Goal: Transaction & Acquisition: Purchase product/service

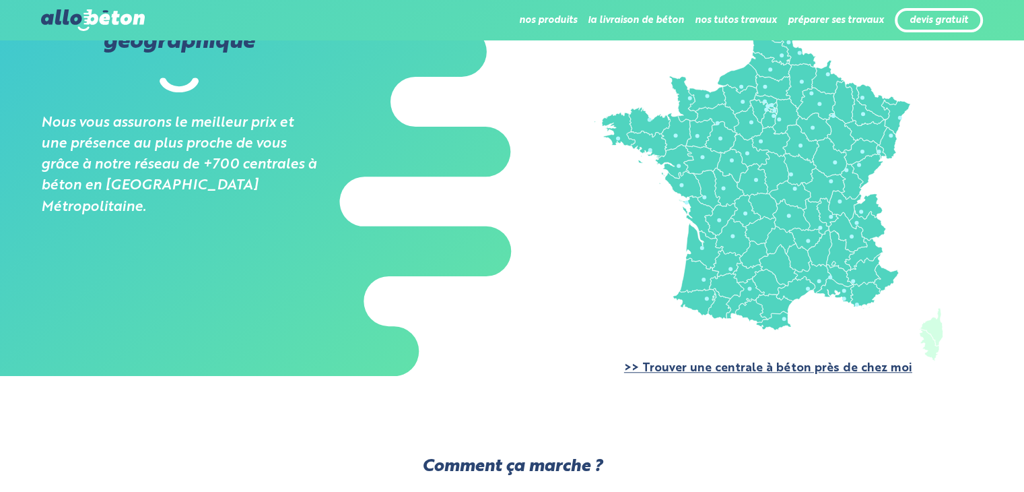
scroll to position [1212, 0]
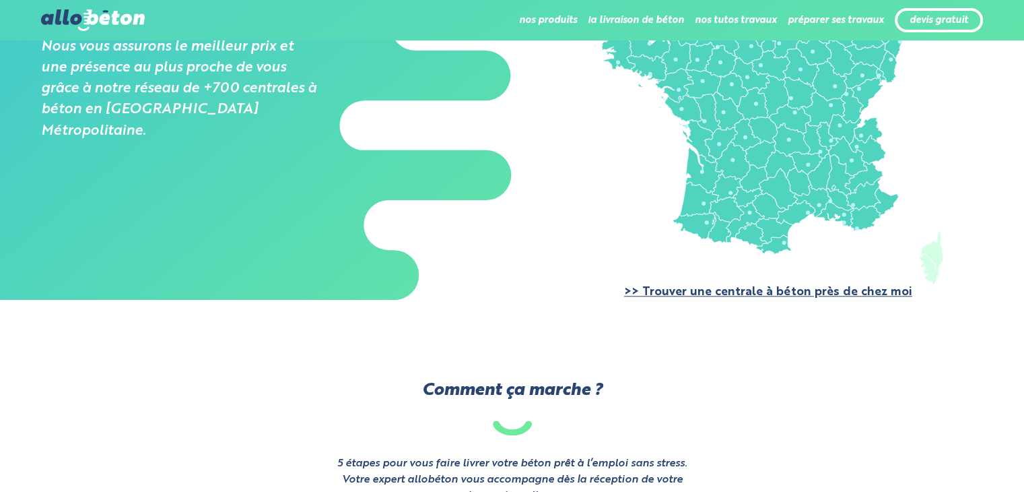
click at [727, 292] on link ">> Trouver une centrale à béton près de chez moi" at bounding box center [768, 291] width 288 height 11
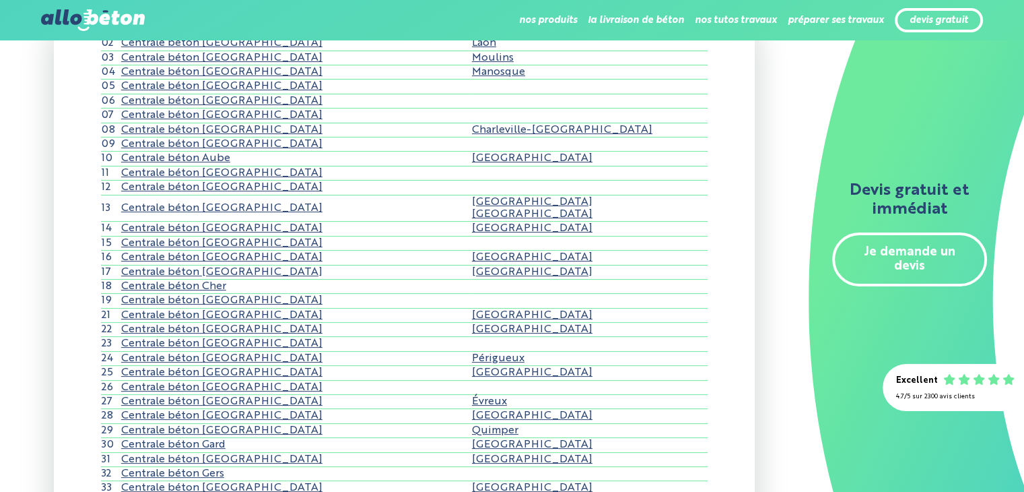
scroll to position [202, 0]
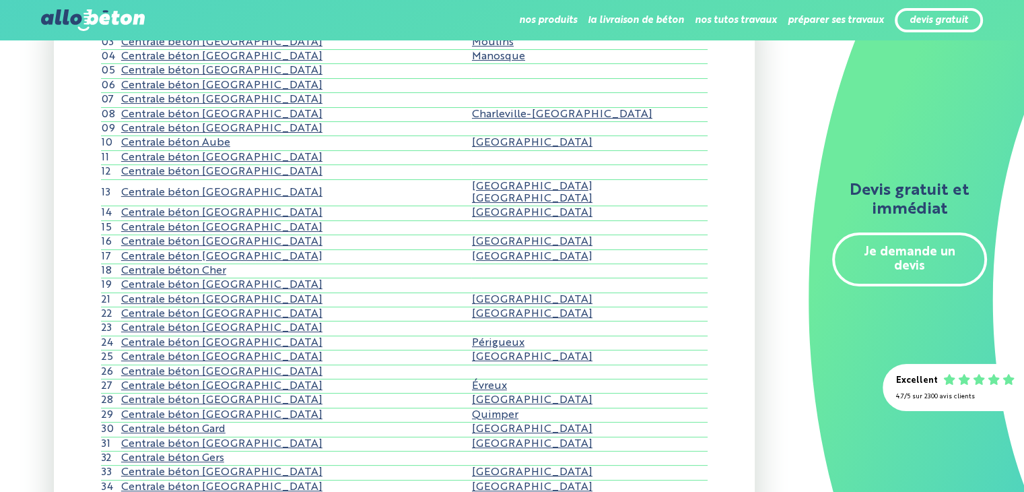
click at [228, 256] on link "Centrale béton Charente-Maritime" at bounding box center [221, 256] width 201 height 11
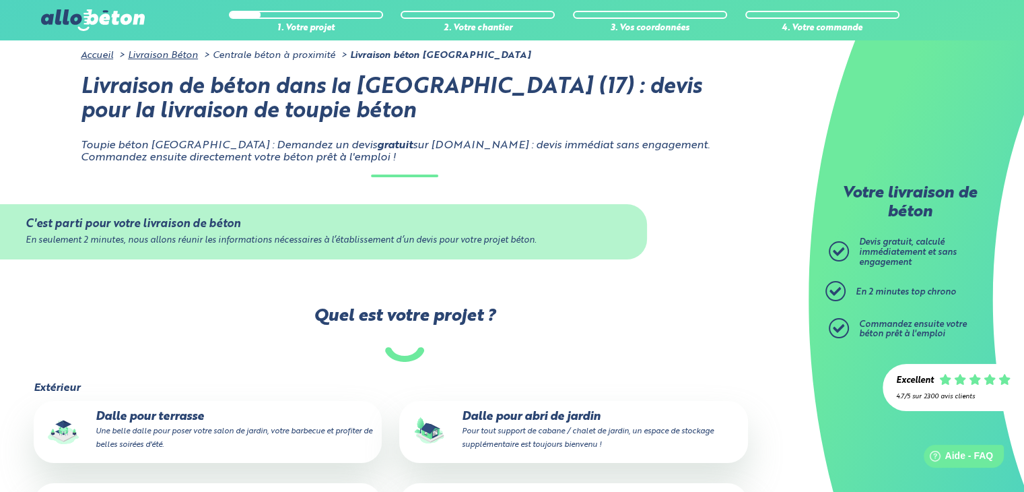
scroll to position [202, 0]
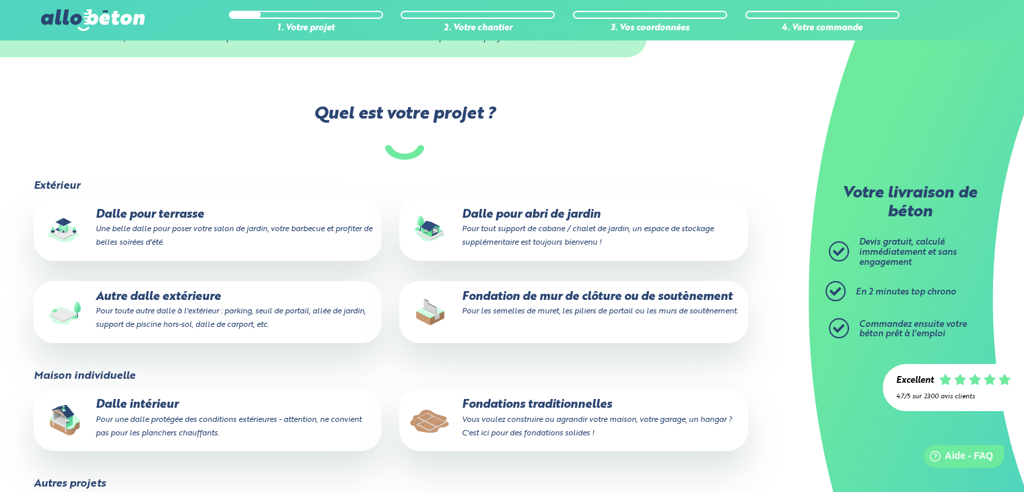
click at [511, 218] on p "Dalle pour abri de jardin Pour tout support de cabane / chalet de jardin, un es…" at bounding box center [573, 228] width 329 height 41
click at [0, 0] on input "Dalle pour abri de jardin Pour tout support de cabane / chalet de jardin, un es…" at bounding box center [0, 0] width 0 height 0
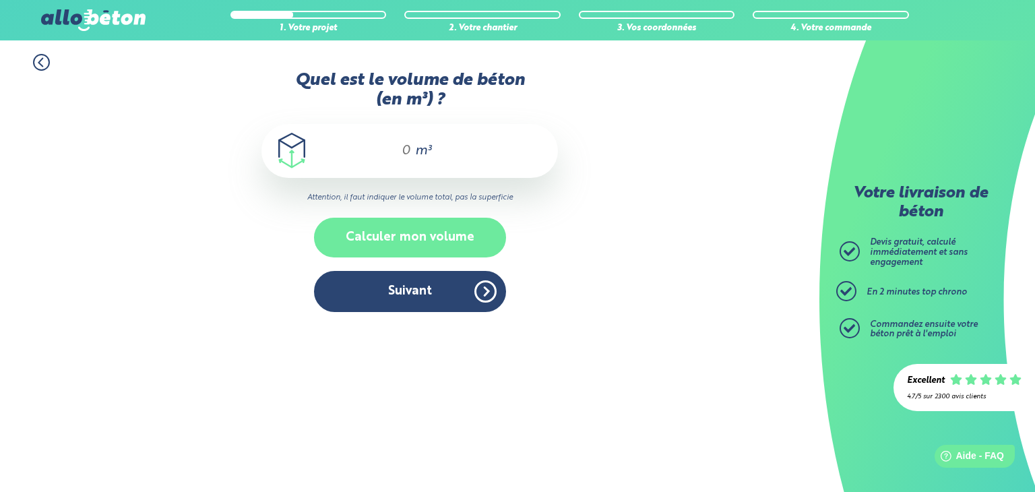
click at [445, 236] on button "Calculer mon volume" at bounding box center [410, 238] width 192 height 40
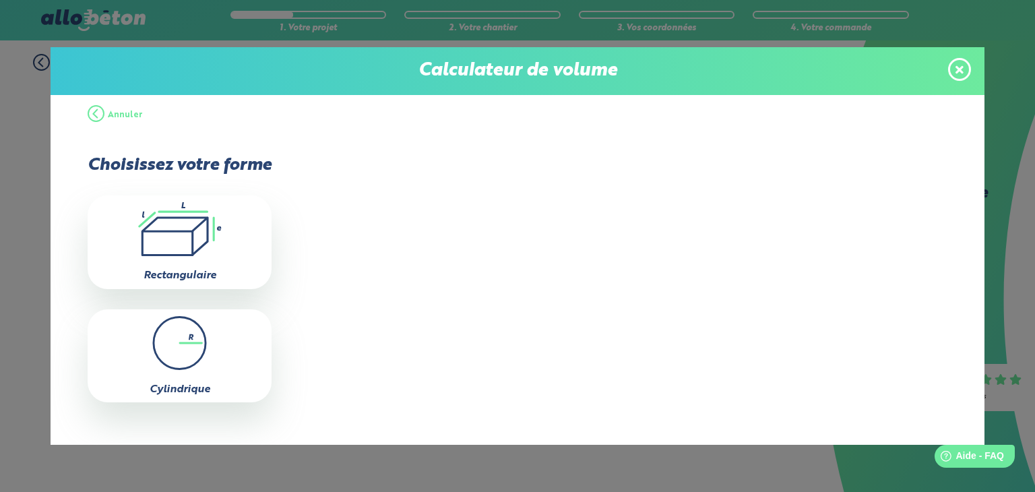
click at [201, 237] on icon ".icon-calc-rectanglea{fill:none;stroke-linecap:round;stroke-width:3px;stroke:#6…" at bounding box center [179, 229] width 170 height 54
type input "0"
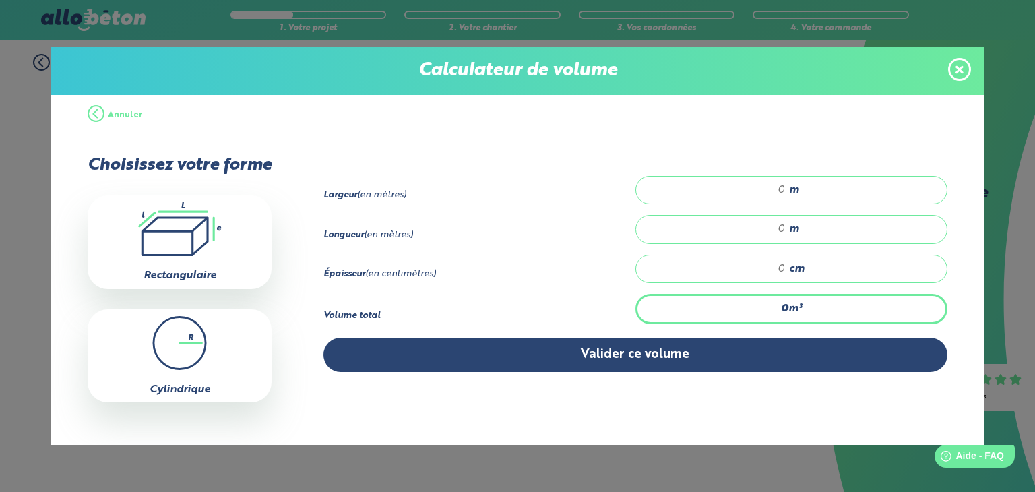
click at [766, 183] on input "number" at bounding box center [717, 189] width 136 height 13
click at [762, 187] on input "number" at bounding box center [717, 189] width 136 height 13
type input "2.4"
click at [773, 224] on input "number" at bounding box center [717, 228] width 136 height 13
type input "5"
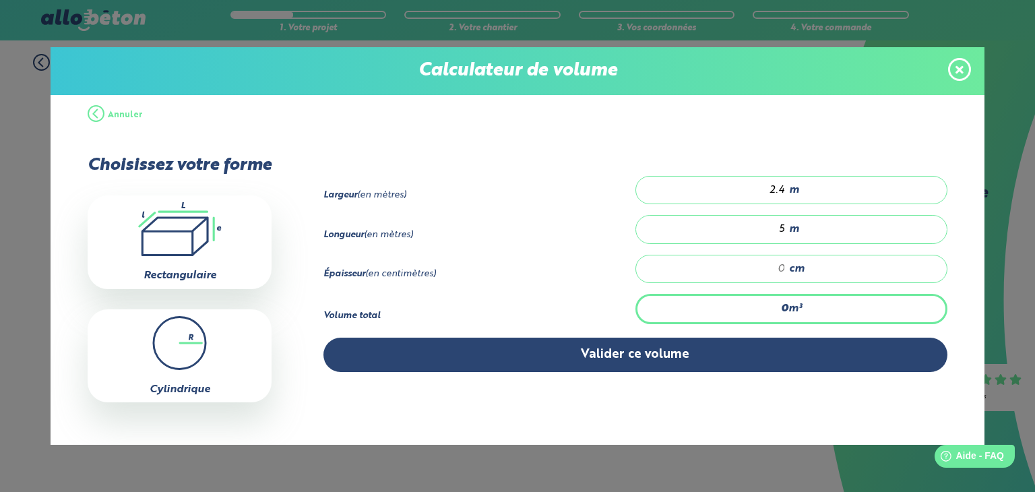
drag, startPoint x: 771, startPoint y: 263, endPoint x: 777, endPoint y: 262, distance: 6.9
click at [777, 262] on div "cm" at bounding box center [791, 269] width 312 height 28
type input "0.12"
type input "1"
type input "1.2"
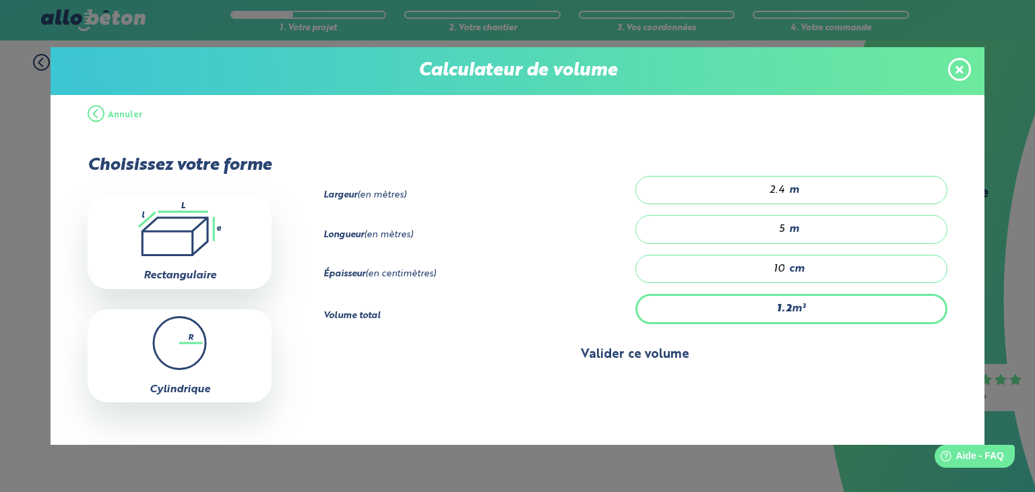
type input "10"
click at [593, 355] on button "Valider ce volume" at bounding box center [635, 354] width 624 height 34
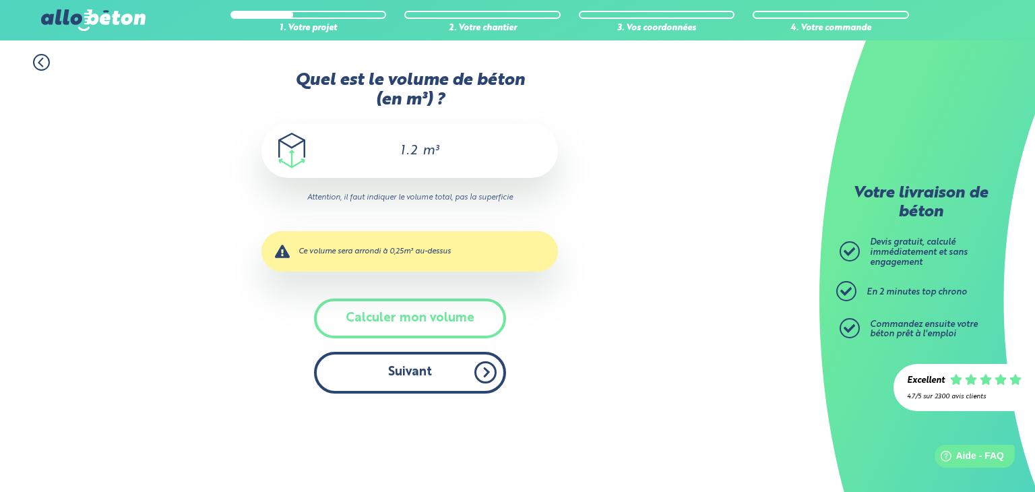
click at [426, 375] on button "Suivant" at bounding box center [410, 372] width 192 height 41
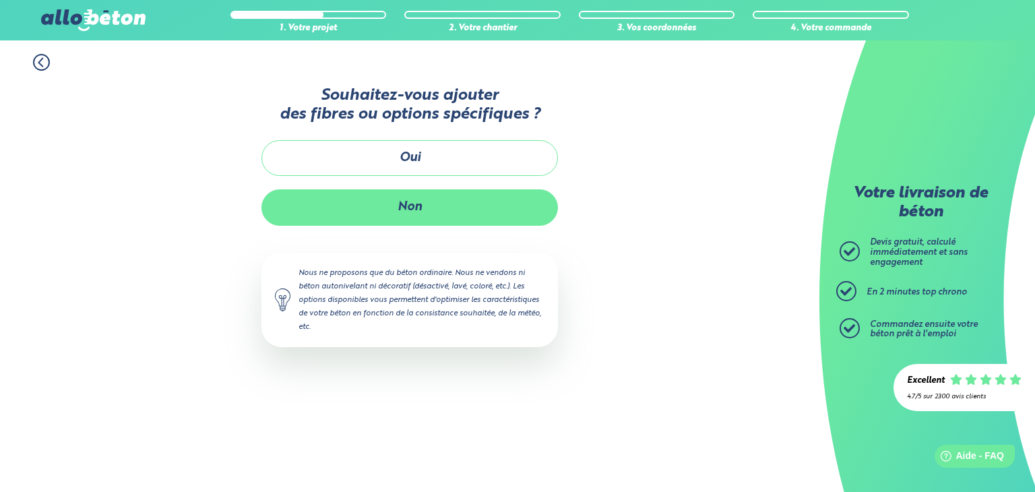
click at [434, 206] on button "Non" at bounding box center [409, 207] width 296 height 36
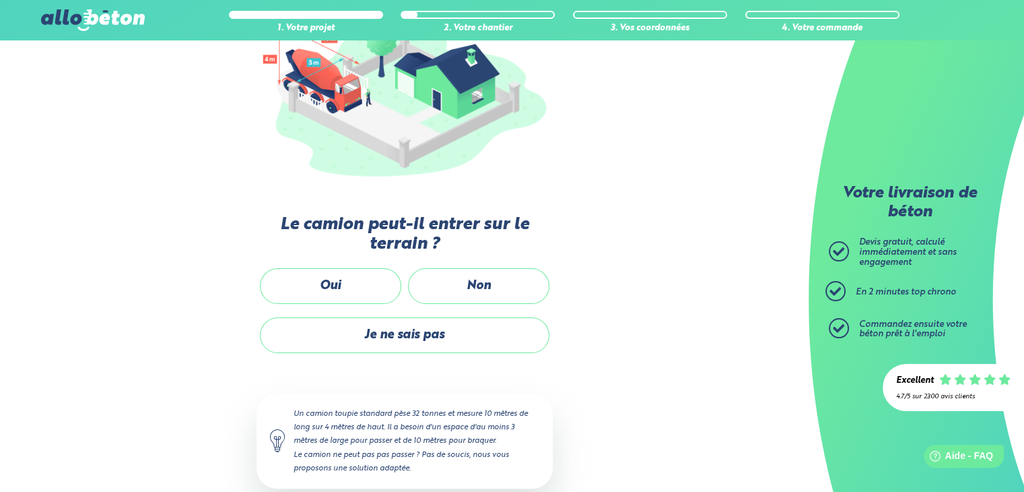
scroll to position [202, 0]
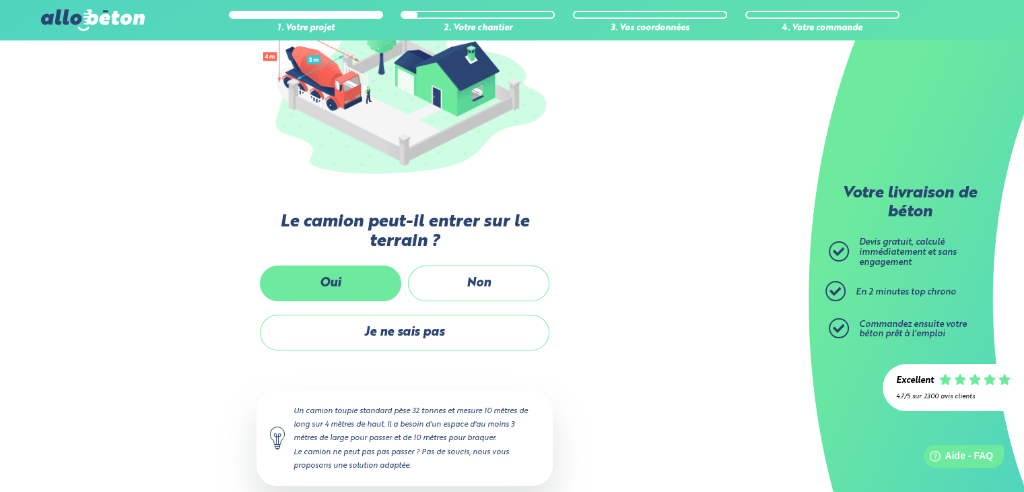
click at [337, 279] on label "Oui" at bounding box center [330, 283] width 141 height 36
click at [0, 0] on input "Oui" at bounding box center [0, 0] width 0 height 0
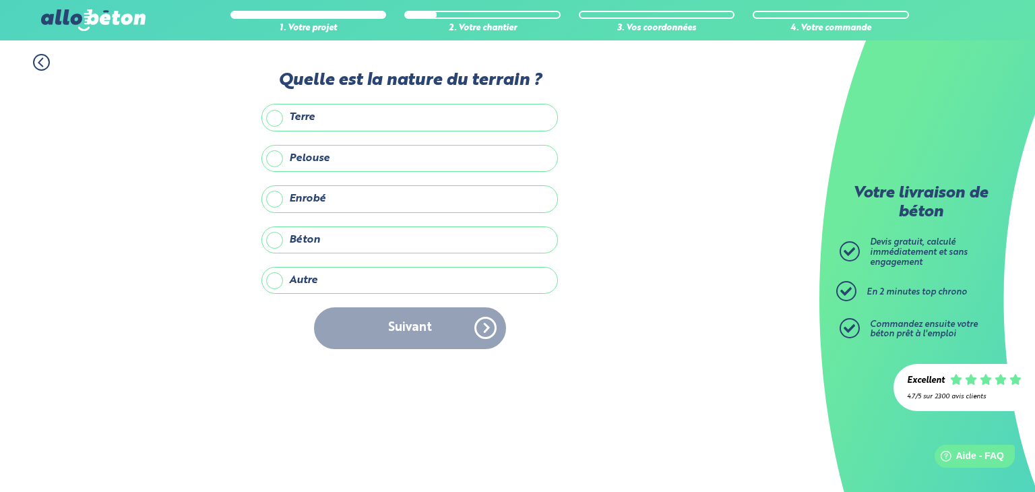
click at [280, 117] on label "Terre" at bounding box center [409, 117] width 296 height 27
click at [0, 0] on input "Terre" at bounding box center [0, 0] width 0 height 0
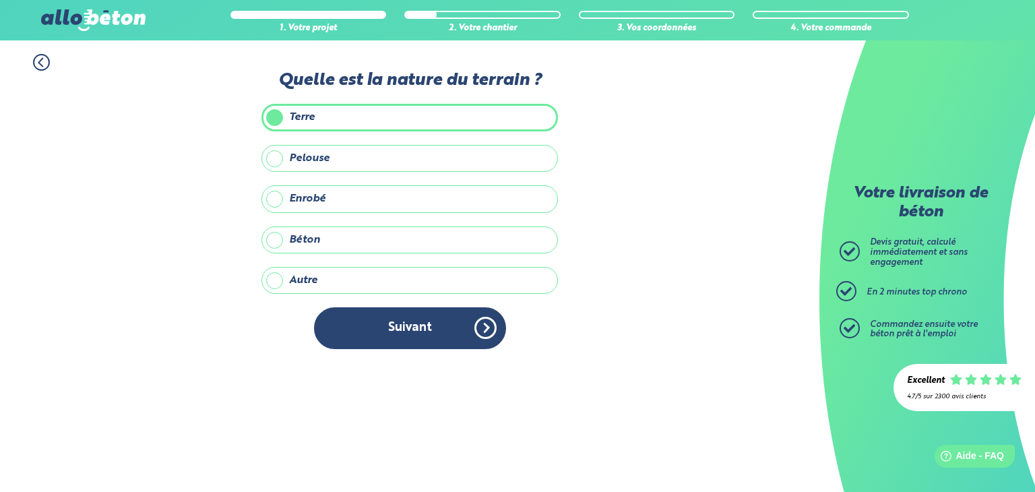
click at [275, 156] on label "Pelouse" at bounding box center [409, 158] width 296 height 27
click at [0, 0] on input "Pelouse" at bounding box center [0, 0] width 0 height 0
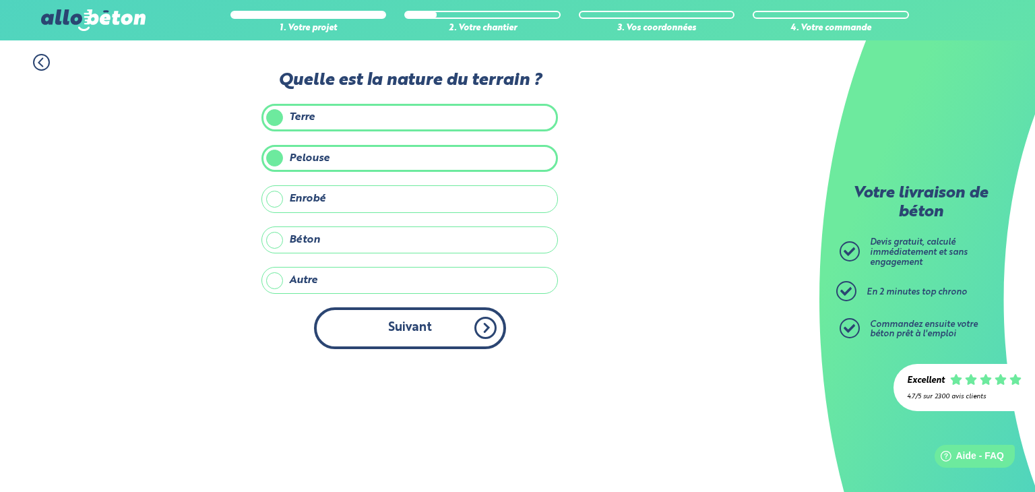
click at [407, 323] on button "Suivant" at bounding box center [410, 327] width 192 height 41
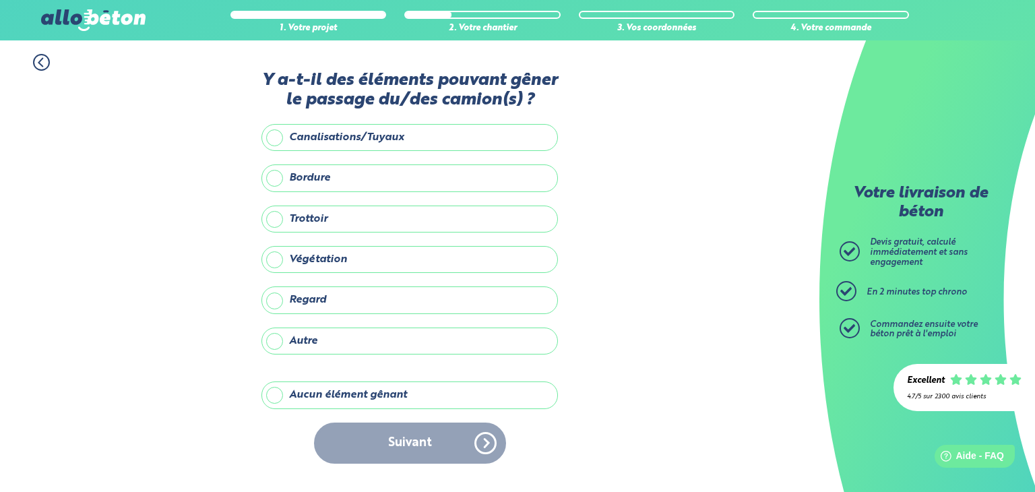
click at [372, 394] on label "Aucun élément gênant" at bounding box center [409, 394] width 296 height 27
click at [0, 0] on input "Aucun élément gênant" at bounding box center [0, 0] width 0 height 0
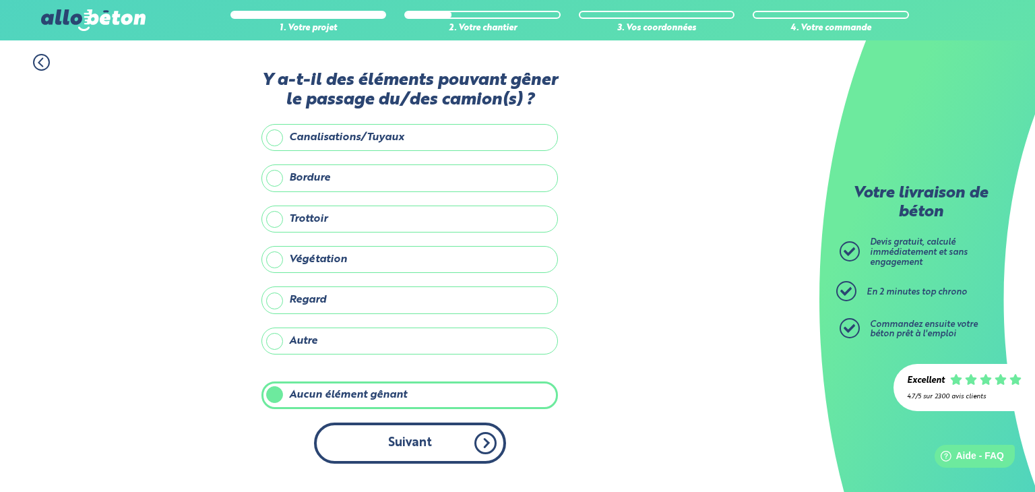
click at [386, 438] on button "Suivant" at bounding box center [410, 442] width 192 height 41
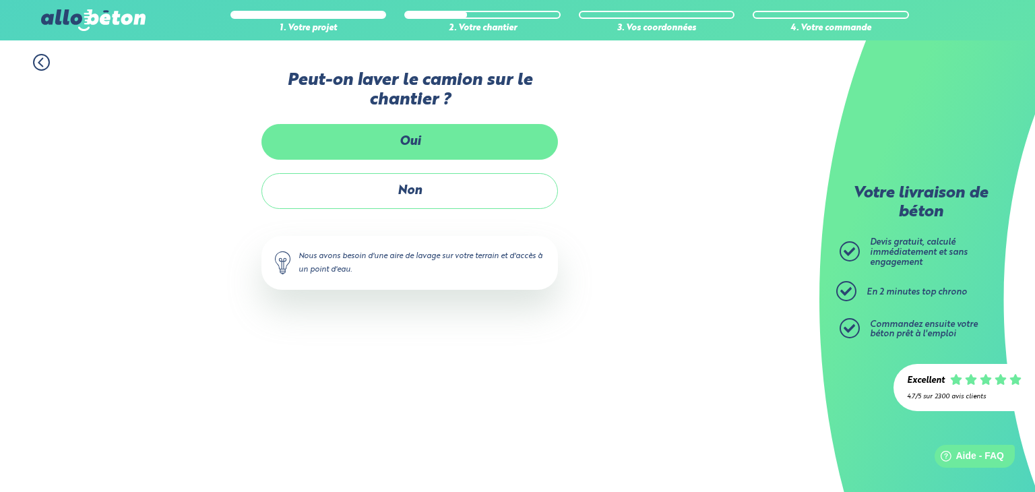
click at [414, 143] on label "Oui" at bounding box center [409, 142] width 296 height 36
click at [0, 0] on input "Oui" at bounding box center [0, 0] width 0 height 0
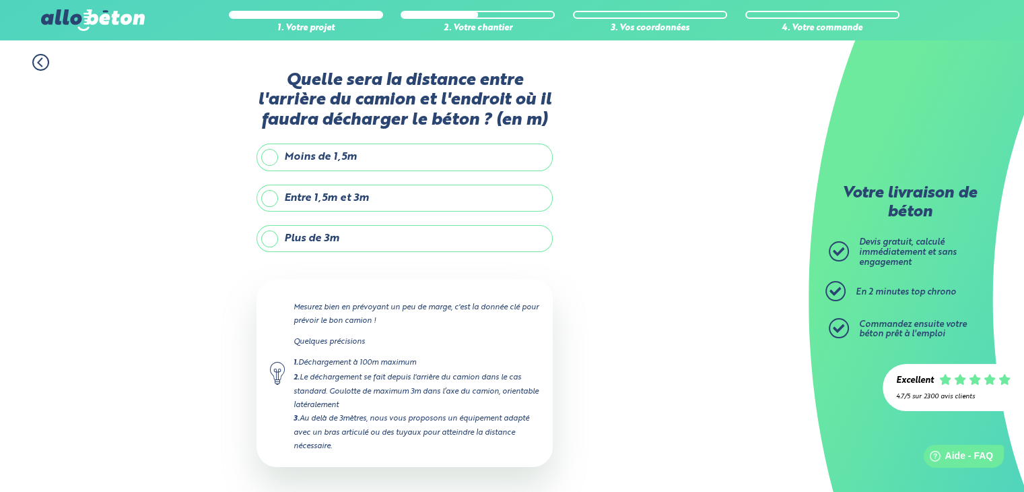
click at [268, 196] on label "Entre 1,5m et 3m" at bounding box center [405, 198] width 296 height 27
click at [0, 0] on input "Entre 1,5m et 3m" at bounding box center [0, 0] width 0 height 0
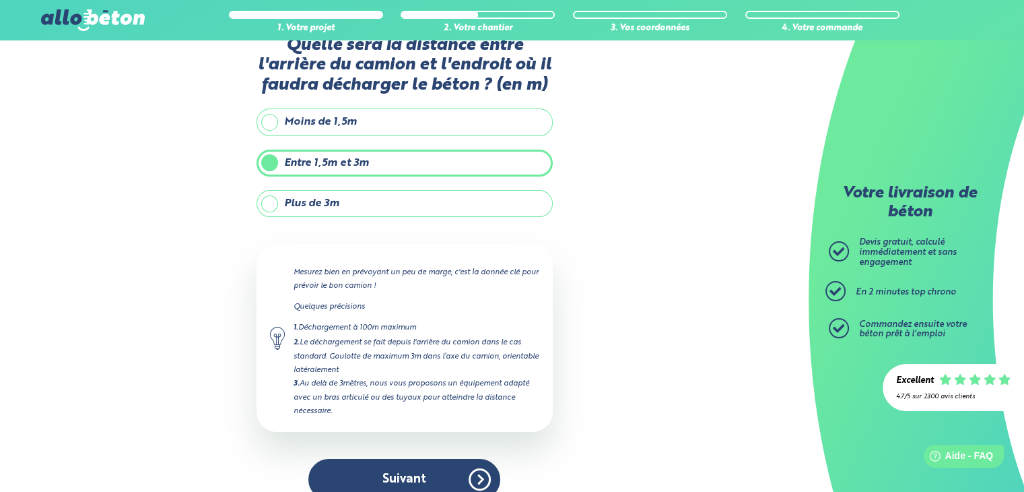
scroll to position [53, 0]
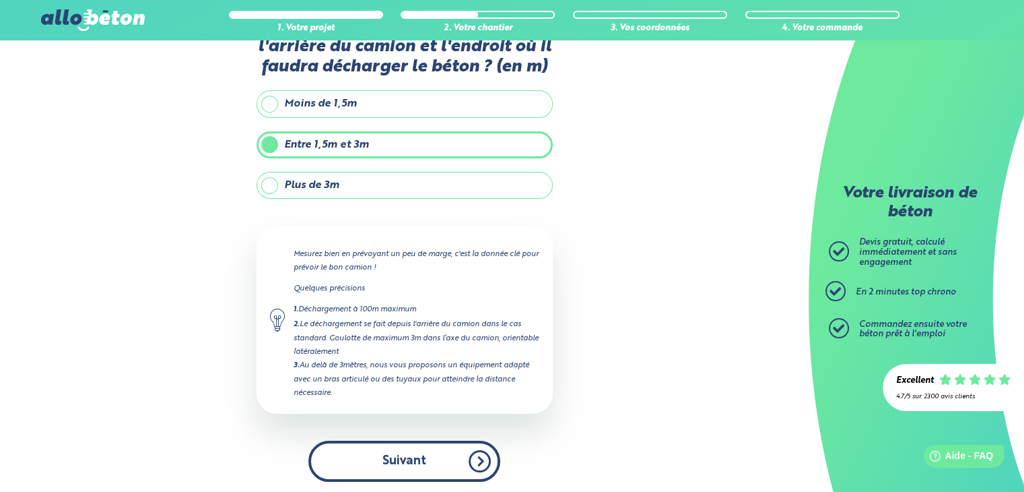
click at [418, 460] on button "Suivant" at bounding box center [404, 460] width 192 height 41
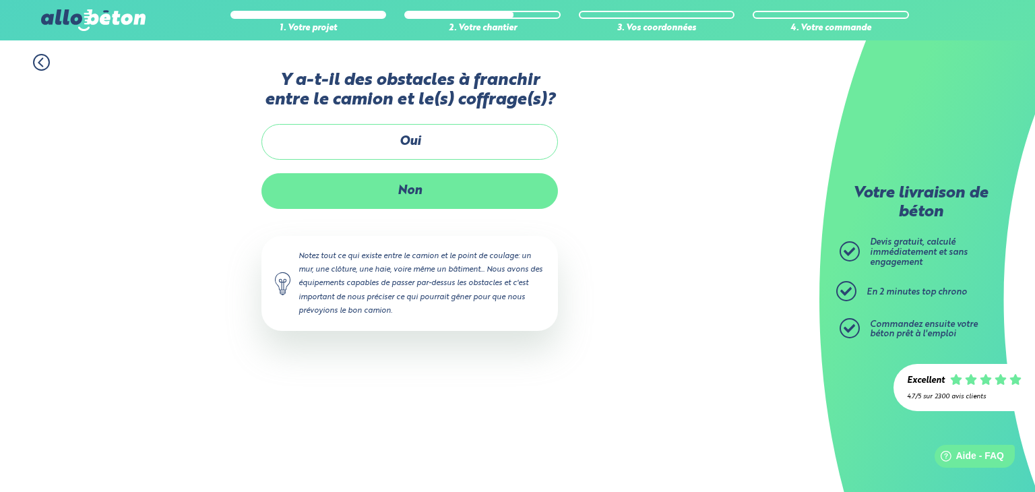
click at [407, 195] on label "Non" at bounding box center [409, 191] width 296 height 36
click at [0, 0] on input "Non" at bounding box center [0, 0] width 0 height 0
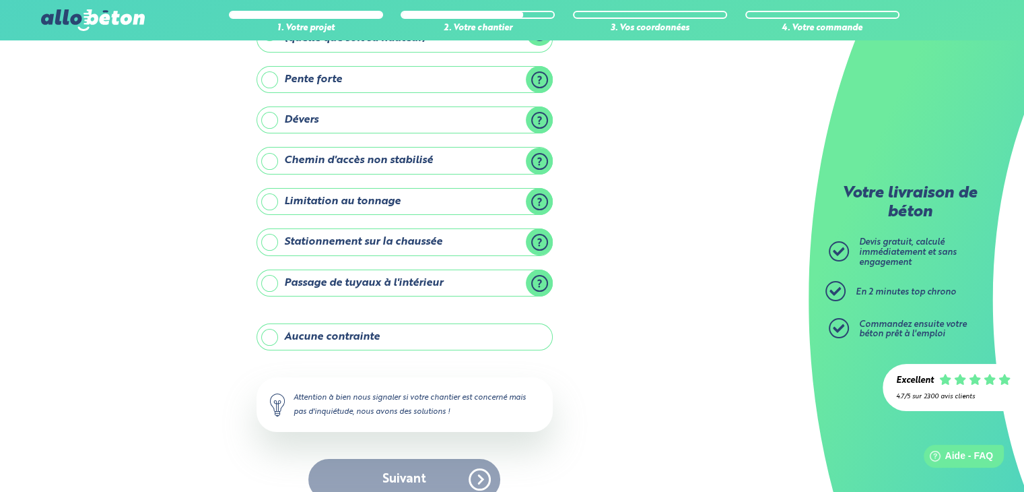
scroll to position [131, 0]
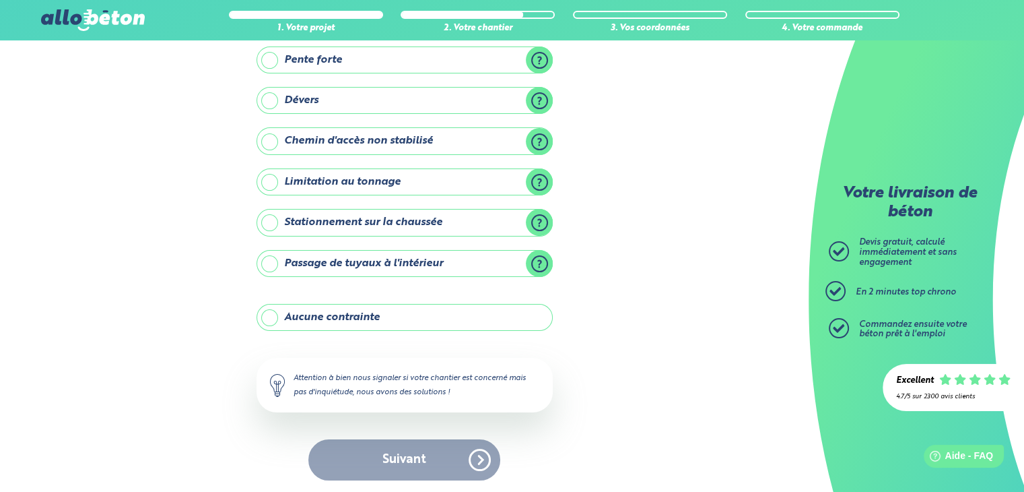
click at [271, 314] on label "Aucune contrainte" at bounding box center [405, 317] width 296 height 27
click at [0, 0] on input "Aucune contrainte" at bounding box center [0, 0] width 0 height 0
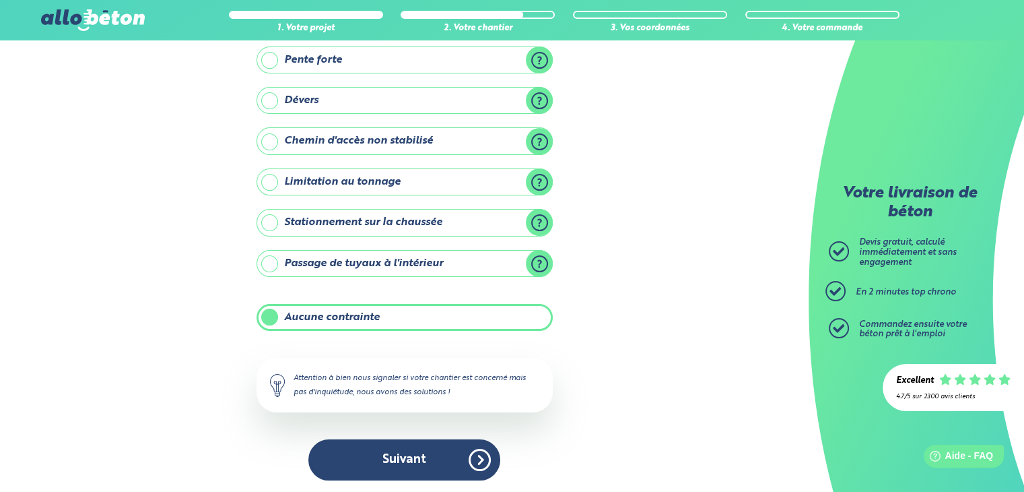
scroll to position [130, 0]
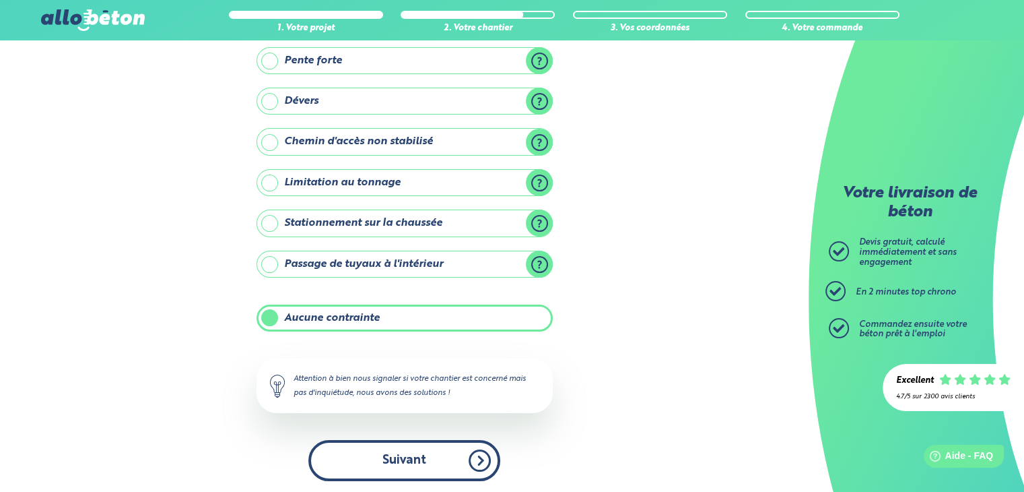
click at [407, 458] on button "Suivant" at bounding box center [404, 460] width 192 height 41
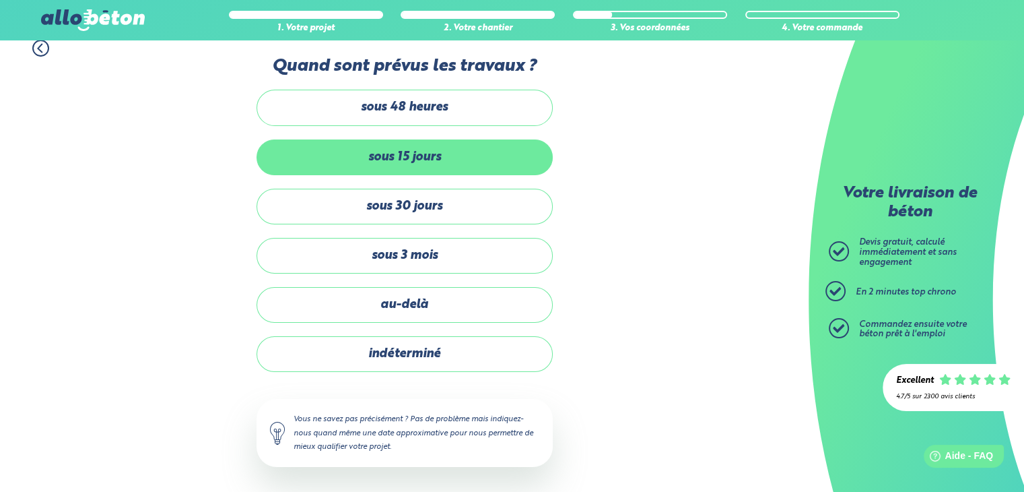
click at [417, 157] on label "sous 15 jours" at bounding box center [405, 157] width 296 height 36
click at [0, 0] on input "sous 15 jours" at bounding box center [0, 0] width 0 height 0
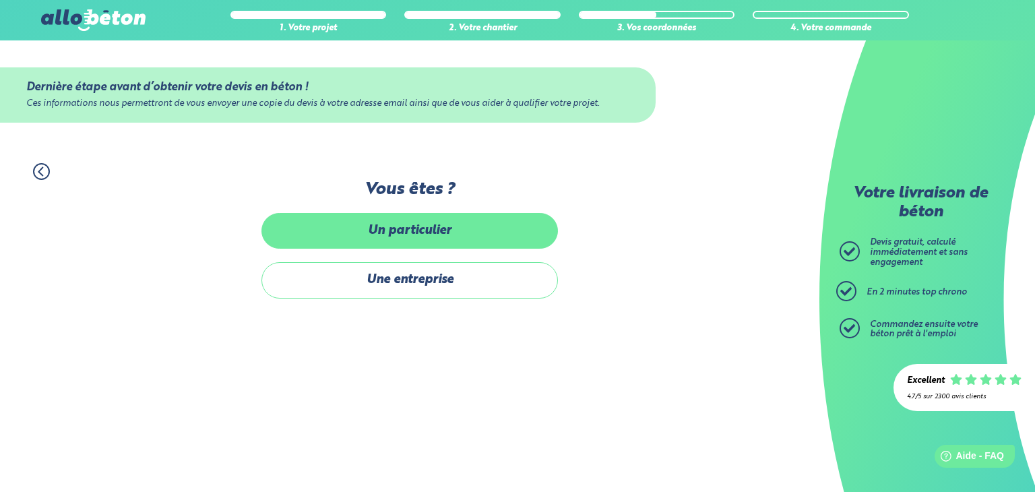
click at [416, 236] on label "Un particulier" at bounding box center [409, 231] width 296 height 36
click at [0, 0] on input "Un particulier" at bounding box center [0, 0] width 0 height 0
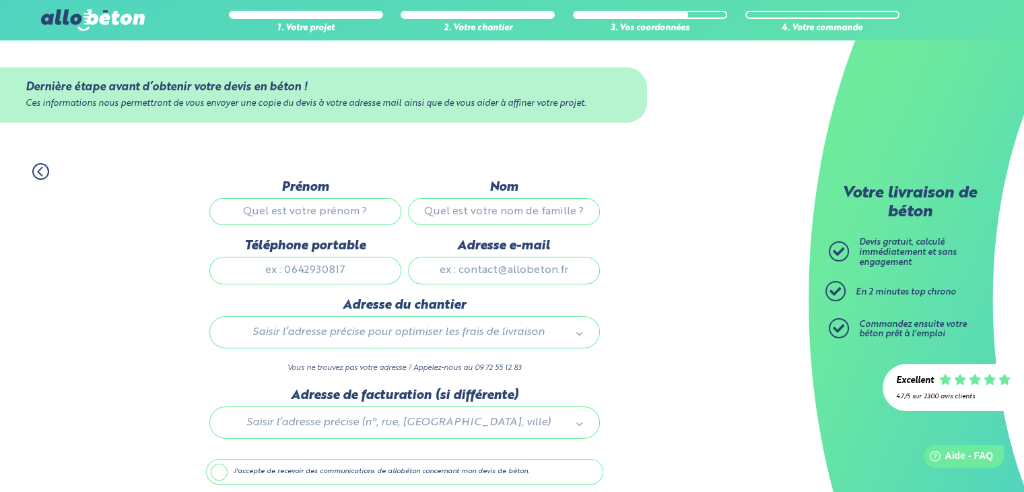
click at [337, 214] on input "Prénom" at bounding box center [305, 211] width 192 height 27
type input "[PERSON_NAME]"
click at [469, 216] on input "Nom" at bounding box center [504, 211] width 192 height 27
type input "[PERSON_NAME]"
click at [342, 270] on input "Téléphone portable" at bounding box center [305, 270] width 192 height 27
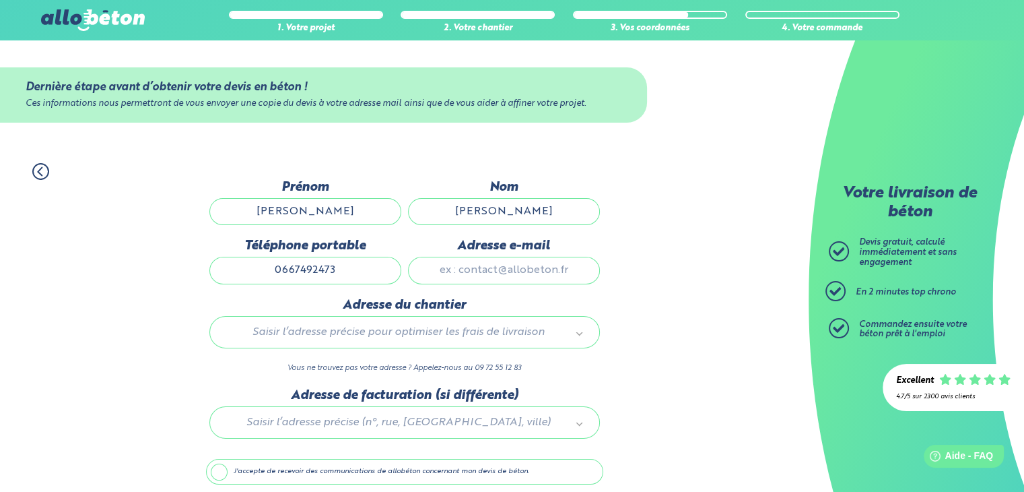
type input "0667492473"
click at [484, 272] on input "Adresse e-mail" at bounding box center [504, 270] width 192 height 27
type input "[PERSON_NAME][EMAIL_ADDRESS][DOMAIN_NAME]"
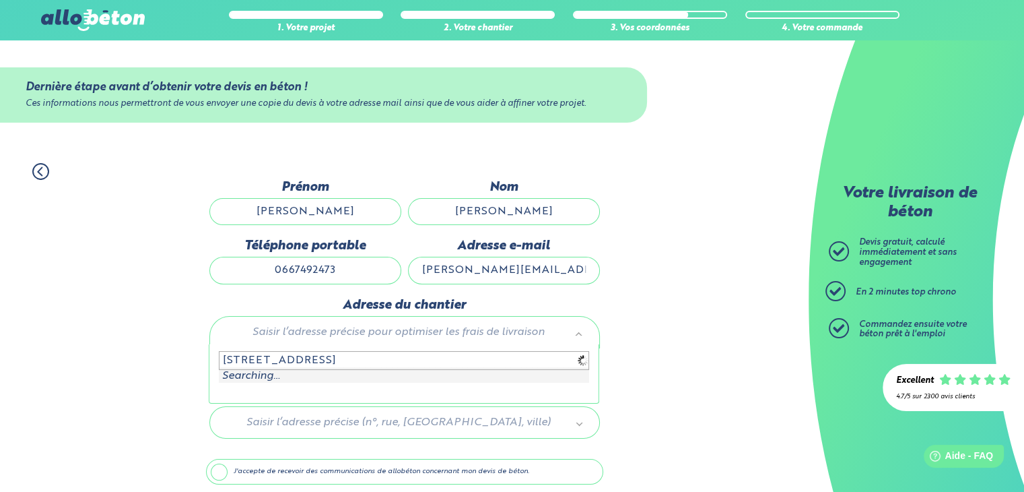
scroll to position [53, 0]
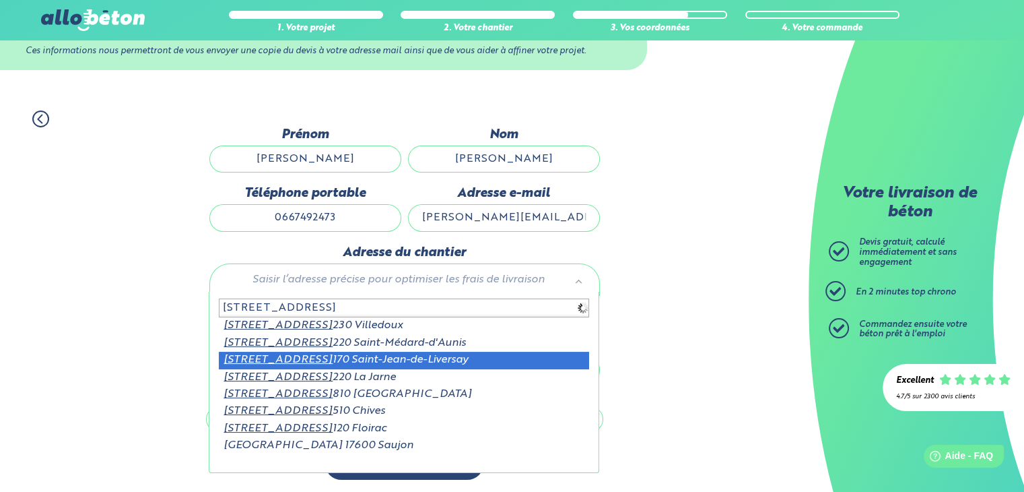
type input "22 rue de la liberté 17170"
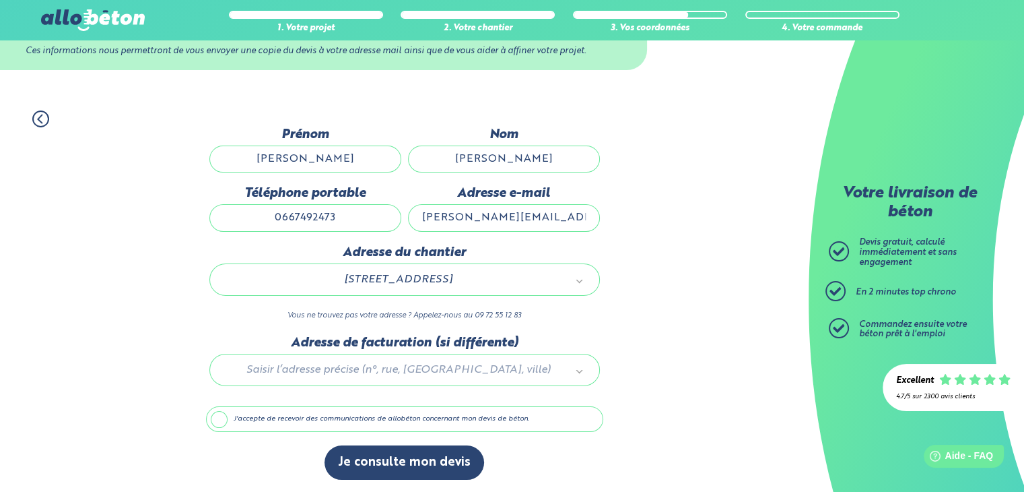
click at [221, 418] on label "J'accepte de recevoir des communications de allobéton concernant mon devis de b…" at bounding box center [404, 419] width 397 height 26
click at [0, 0] on input "J'accepte de recevoir des communications de allobéton concernant mon devis de b…" at bounding box center [0, 0] width 0 height 0
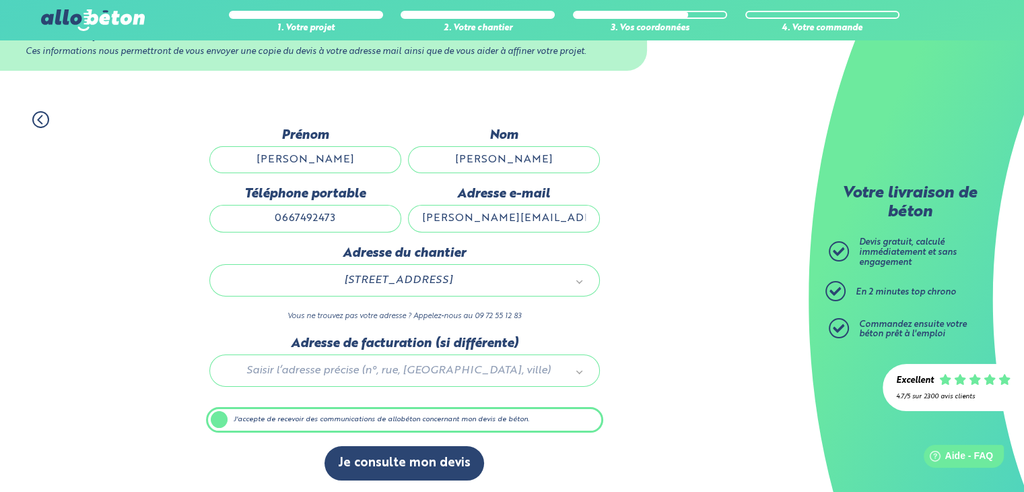
click at [221, 418] on label "J'accepte de recevoir des communications de allobéton concernant mon devis de b…" at bounding box center [404, 420] width 397 height 26
click at [0, 0] on input "J'accepte de recevoir des communications de allobéton concernant mon devis de b…" at bounding box center [0, 0] width 0 height 0
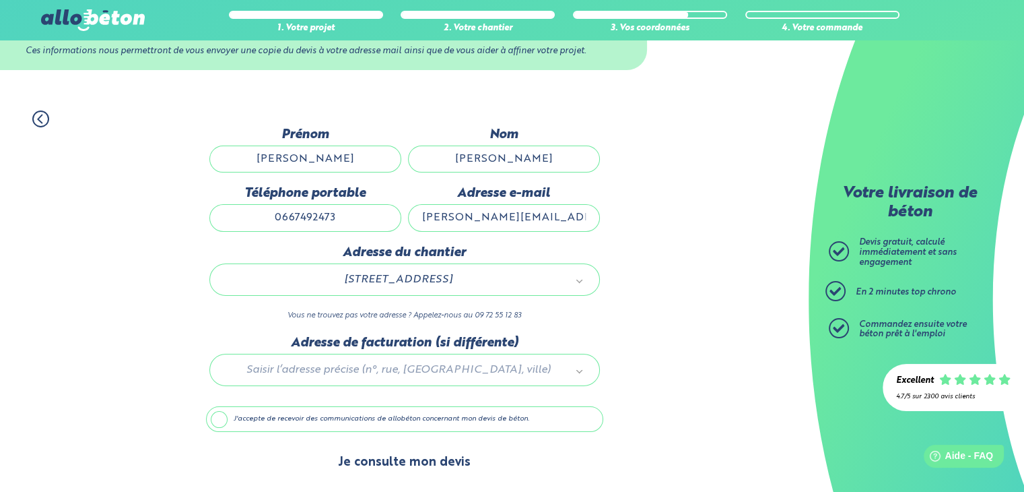
click at [415, 463] on button "Je consulte mon devis" at bounding box center [405, 462] width 160 height 34
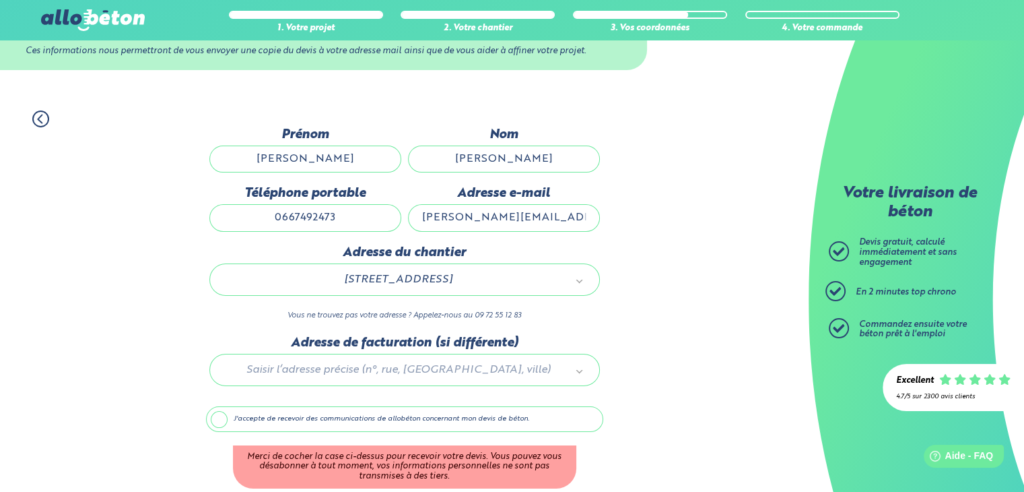
click at [218, 415] on label "J'accepte de recevoir des communications de allobéton concernant mon devis de b…" at bounding box center [404, 419] width 397 height 26
click at [0, 0] on input "J'accepte de recevoir des communications de allobéton concernant mon devis de b…" at bounding box center [0, 0] width 0 height 0
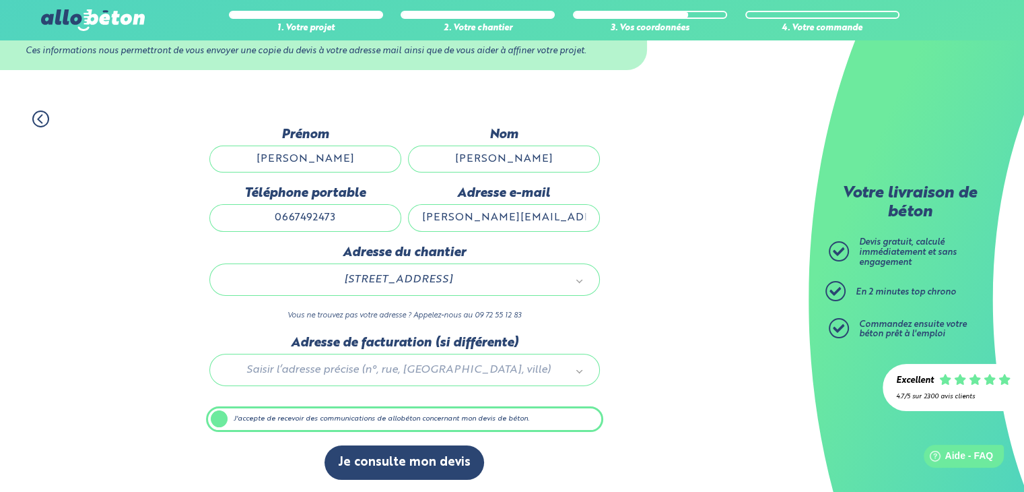
scroll to position [52, 0]
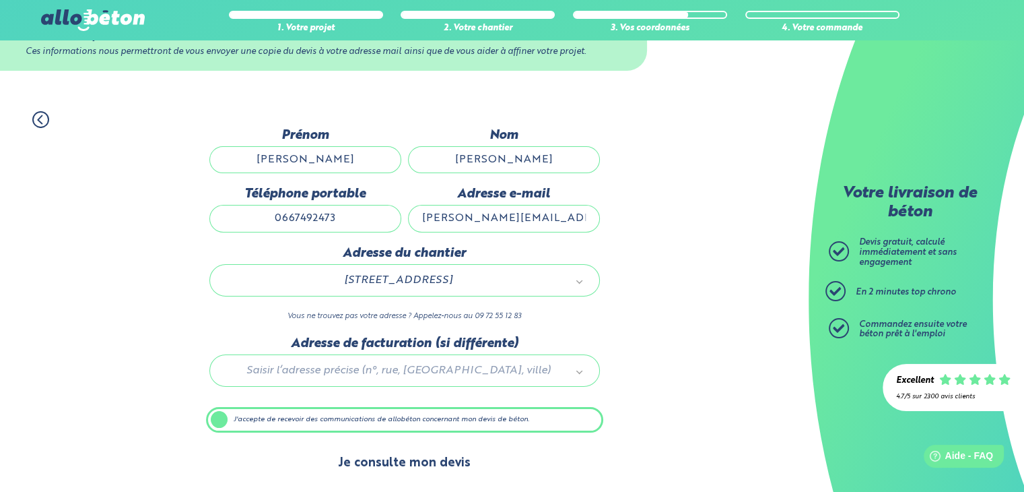
click at [360, 457] on button "Je consulte mon devis" at bounding box center [405, 463] width 160 height 34
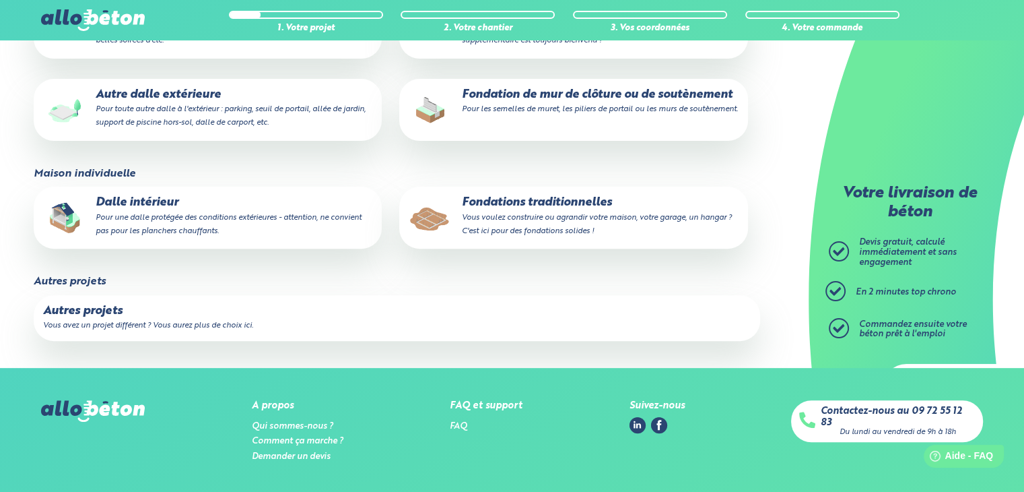
scroll to position [202, 0]
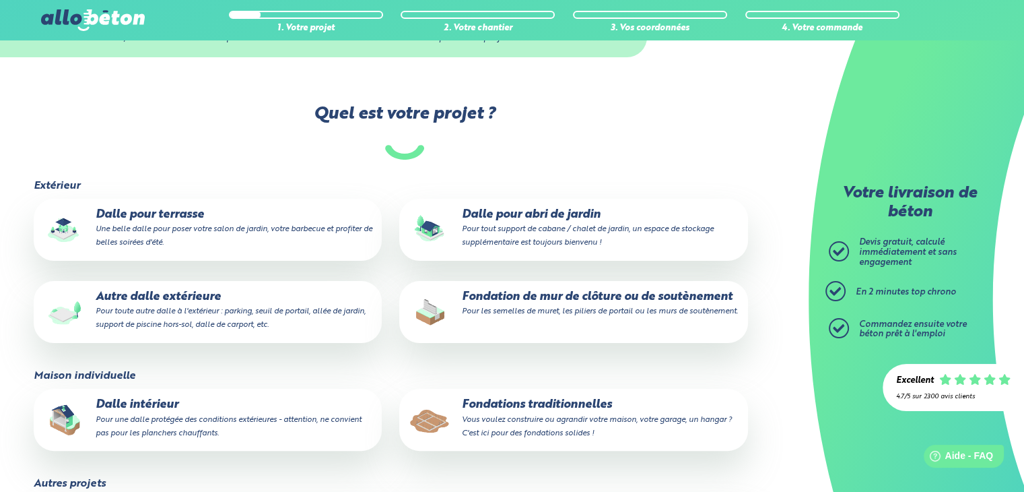
click at [546, 222] on p "Dalle pour abri de jardin Pour tout support de cabane / chalet de jardin, un es…" at bounding box center [573, 228] width 329 height 41
click at [0, 0] on input "Dalle pour abri de jardin Pour tout support de cabane / chalet de jardin, un es…" at bounding box center [0, 0] width 0 height 0
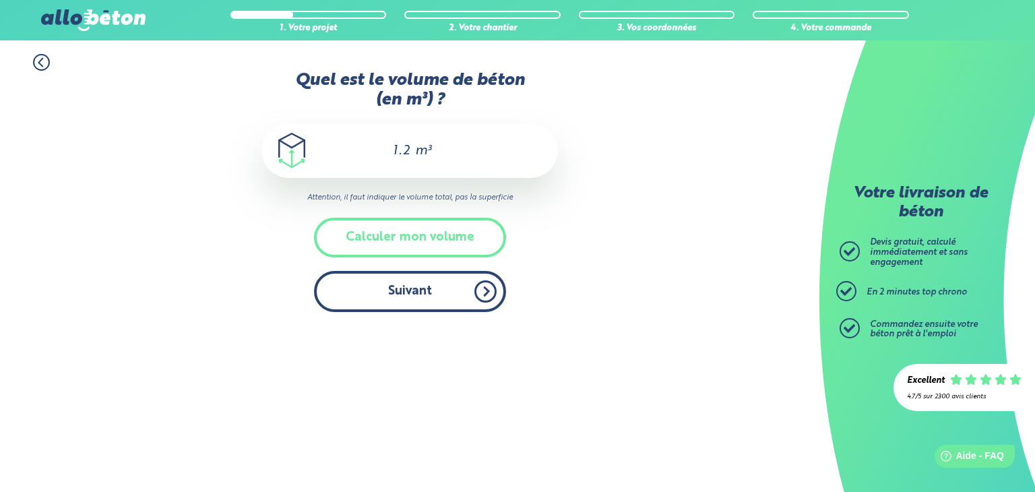
click at [427, 292] on button "Suivant" at bounding box center [410, 291] width 192 height 41
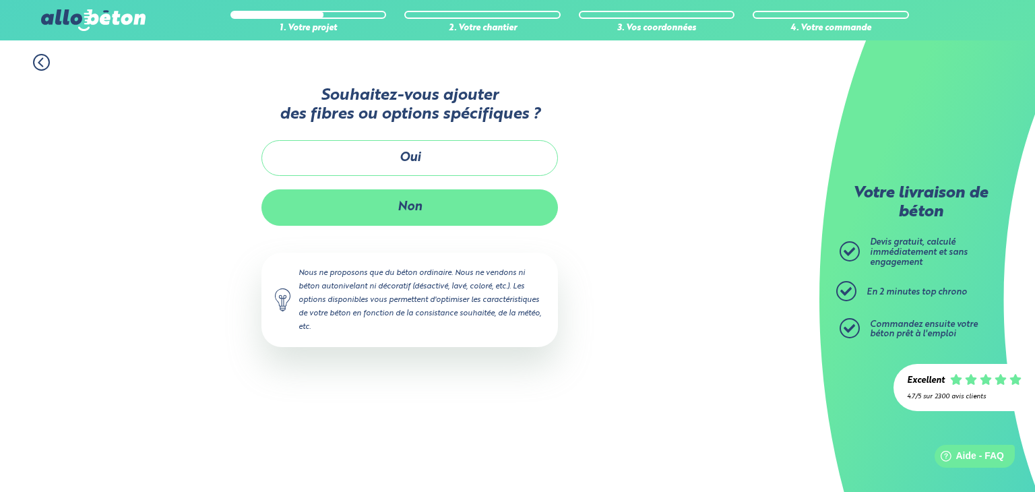
click at [418, 207] on button "Non" at bounding box center [409, 207] width 296 height 36
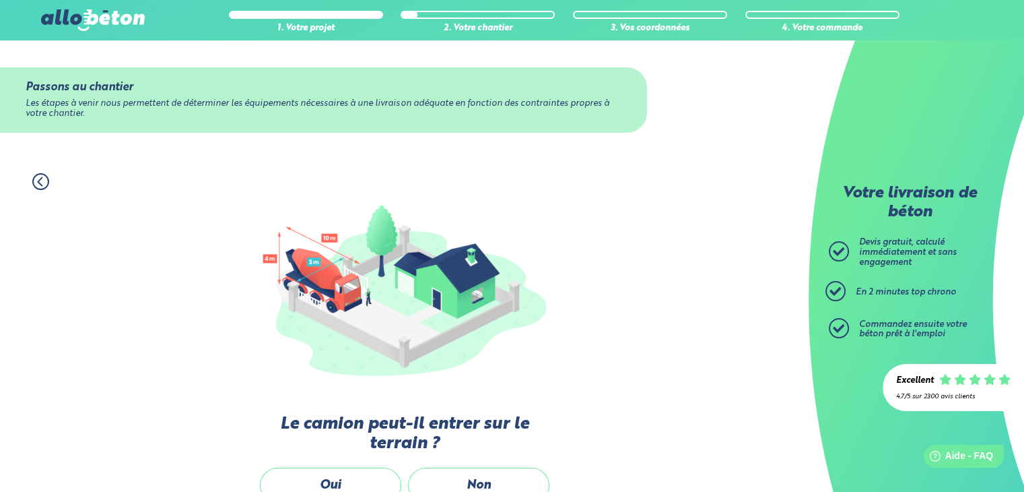
scroll to position [202, 0]
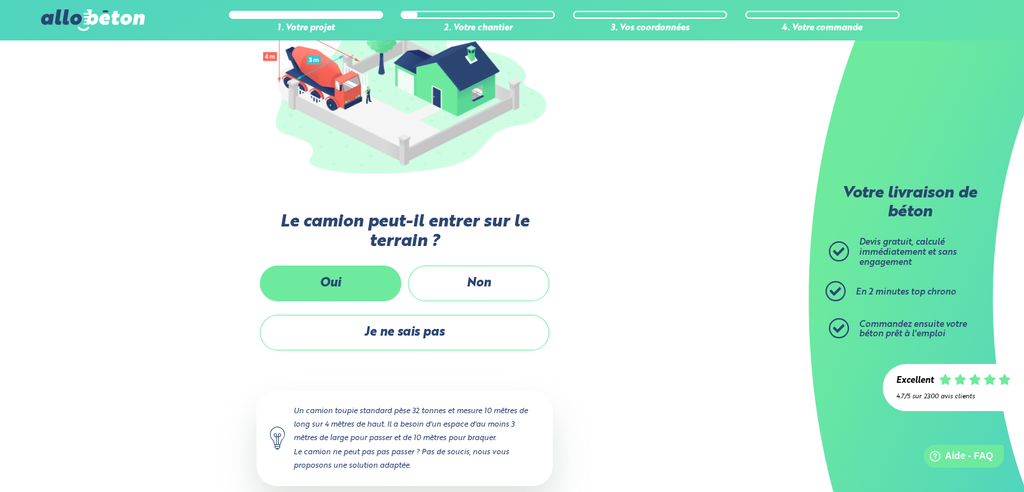
click at [336, 276] on label "Oui" at bounding box center [330, 283] width 141 height 36
click at [0, 0] on input "Oui" at bounding box center [0, 0] width 0 height 0
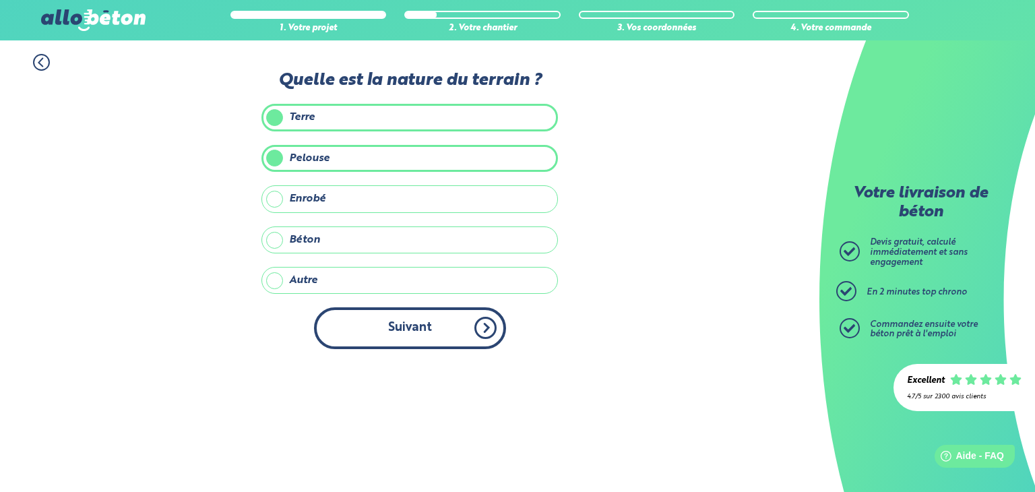
click at [407, 329] on button "Suivant" at bounding box center [410, 327] width 192 height 41
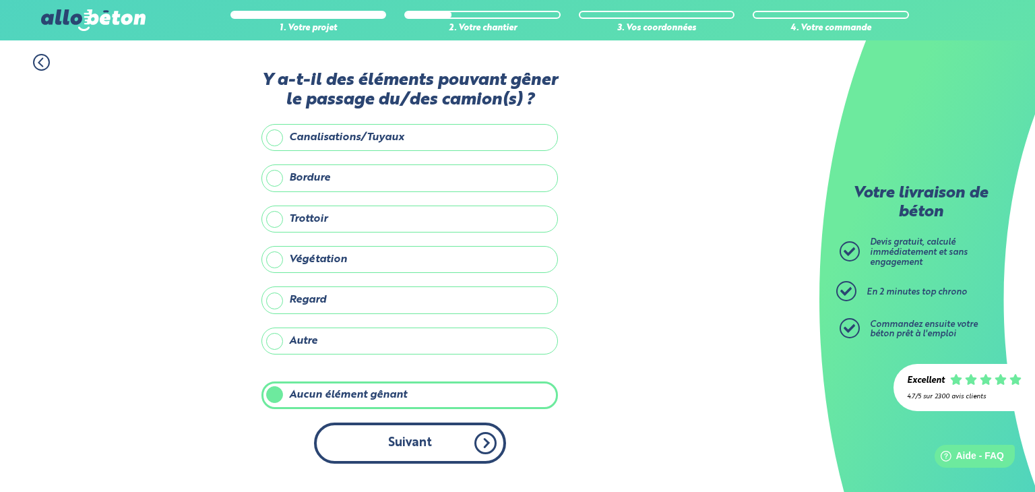
click at [428, 439] on button "Suivant" at bounding box center [410, 442] width 192 height 41
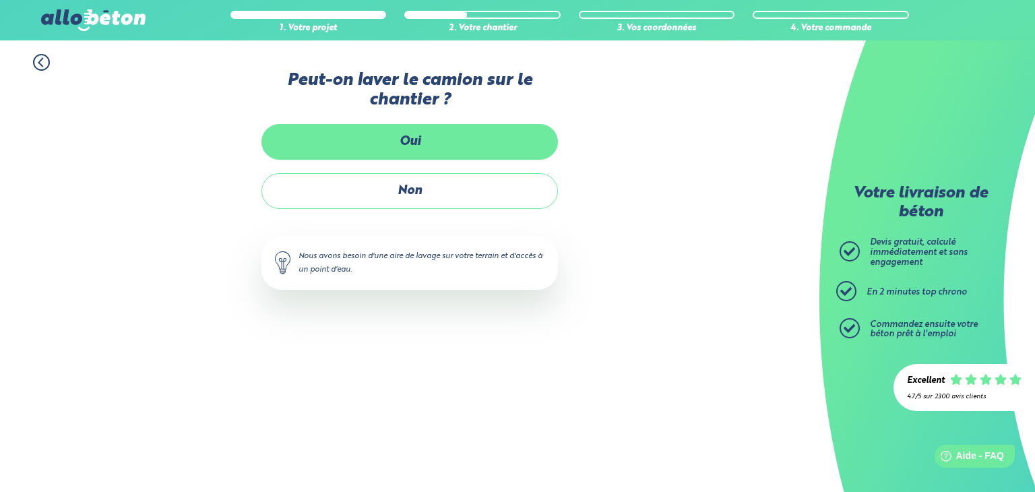
click at [429, 146] on label "Oui" at bounding box center [409, 142] width 296 height 36
click at [0, 0] on input "Oui" at bounding box center [0, 0] width 0 height 0
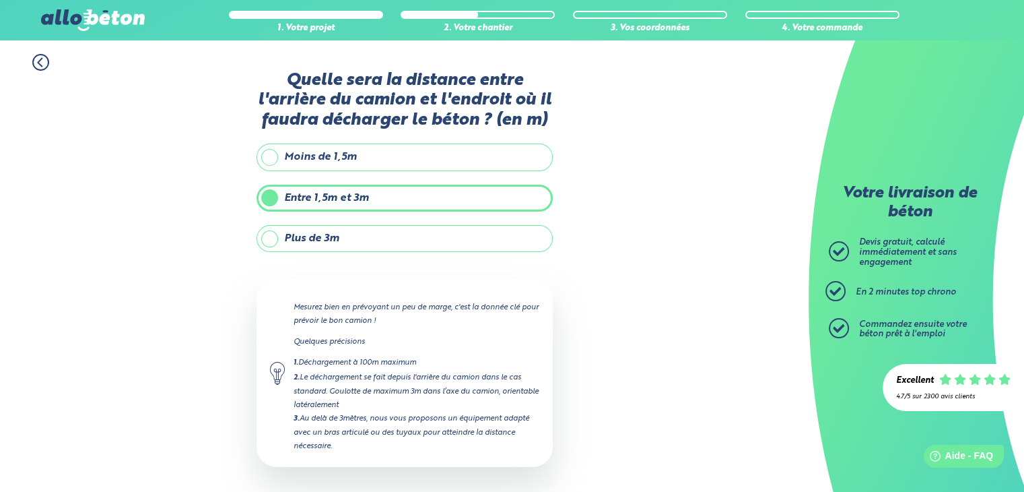
scroll to position [53, 0]
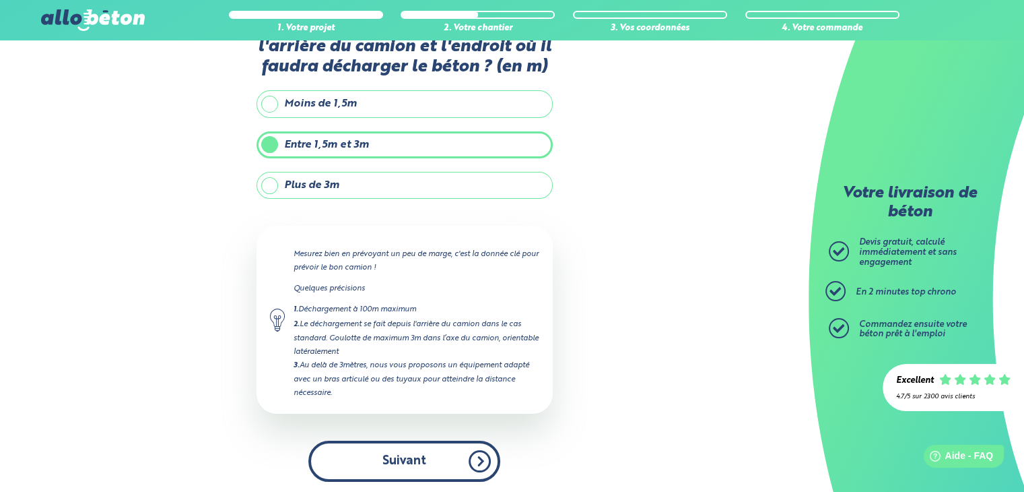
click at [420, 468] on button "Suivant" at bounding box center [404, 460] width 192 height 41
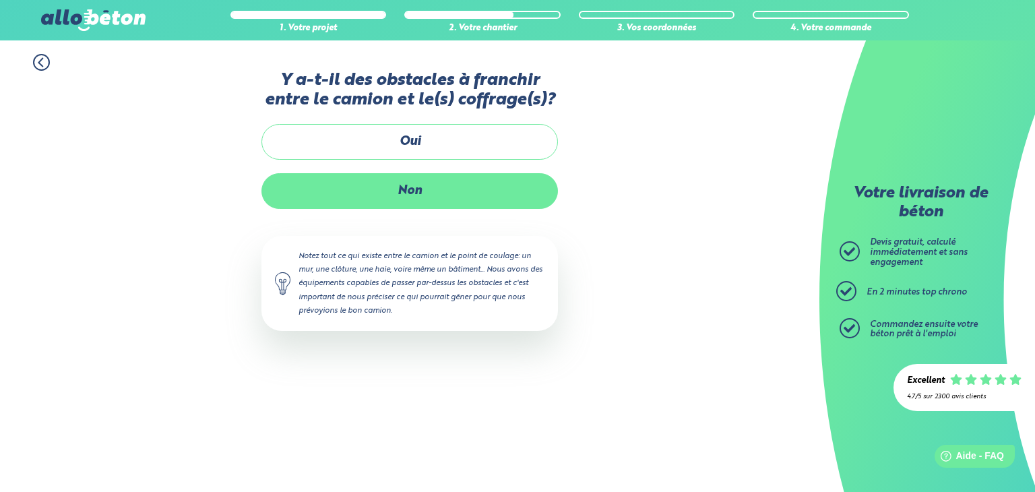
click at [407, 190] on label "Non" at bounding box center [409, 191] width 296 height 36
click at [0, 0] on input "Non" at bounding box center [0, 0] width 0 height 0
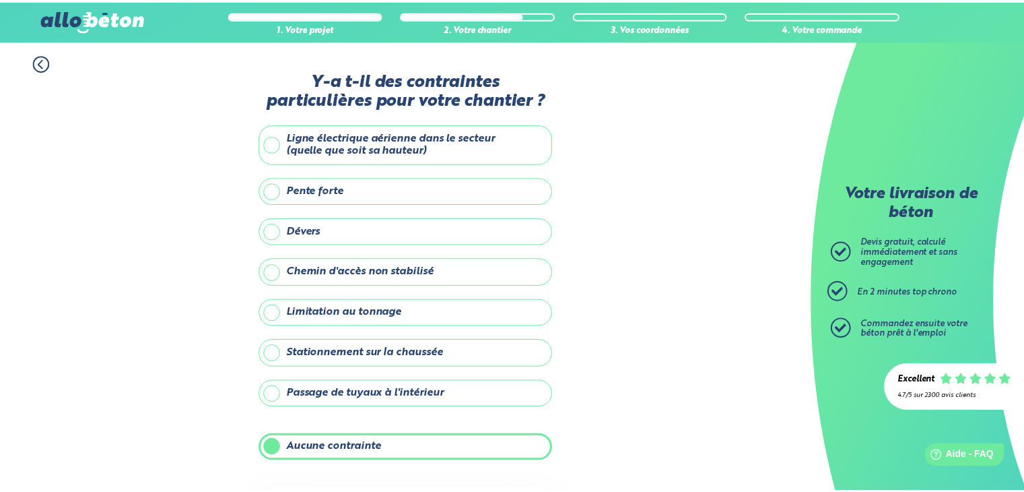
scroll to position [130, 0]
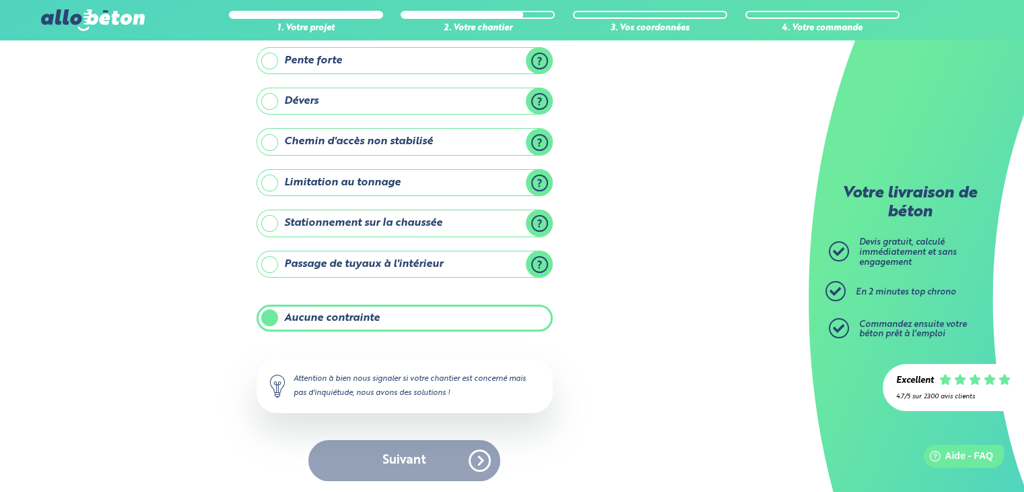
click at [412, 465] on div "Suivant" at bounding box center [405, 460] width 296 height 41
click at [421, 467] on div "Suivant" at bounding box center [405, 460] width 296 height 41
click at [486, 457] on div "Suivant" at bounding box center [405, 460] width 296 height 41
click at [401, 319] on label "Aucune contrainte" at bounding box center [405, 317] width 296 height 27
click at [0, 0] on input "Aucune contrainte" at bounding box center [0, 0] width 0 height 0
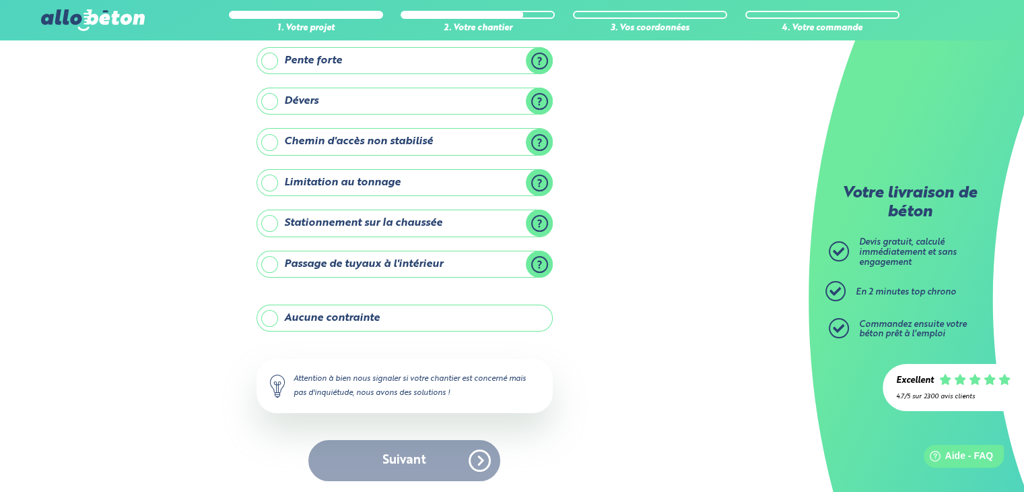
click at [298, 263] on label "Passage de tuyaux à l'intérieur" at bounding box center [405, 264] width 296 height 27
click at [0, 0] on input "Passage de tuyaux à l'intérieur" at bounding box center [0, 0] width 0 height 0
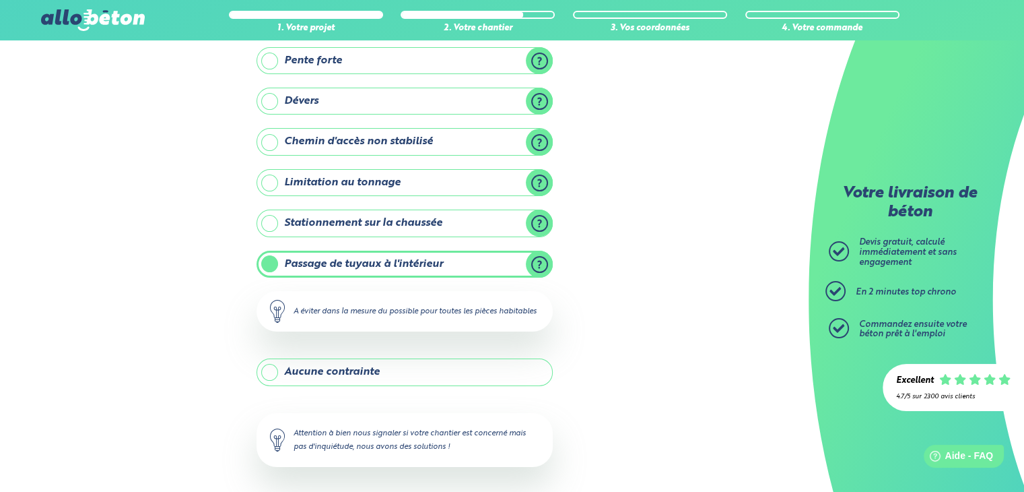
click at [265, 375] on label "Aucune contrainte" at bounding box center [405, 371] width 296 height 27
click at [0, 0] on input "Aucune contrainte" at bounding box center [0, 0] width 0 height 0
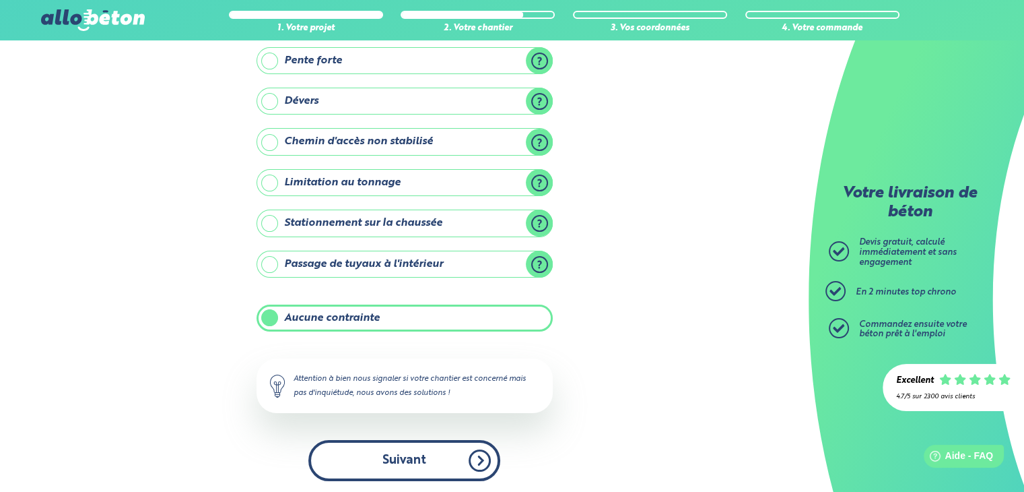
click at [393, 467] on button "Suivant" at bounding box center [404, 460] width 192 height 41
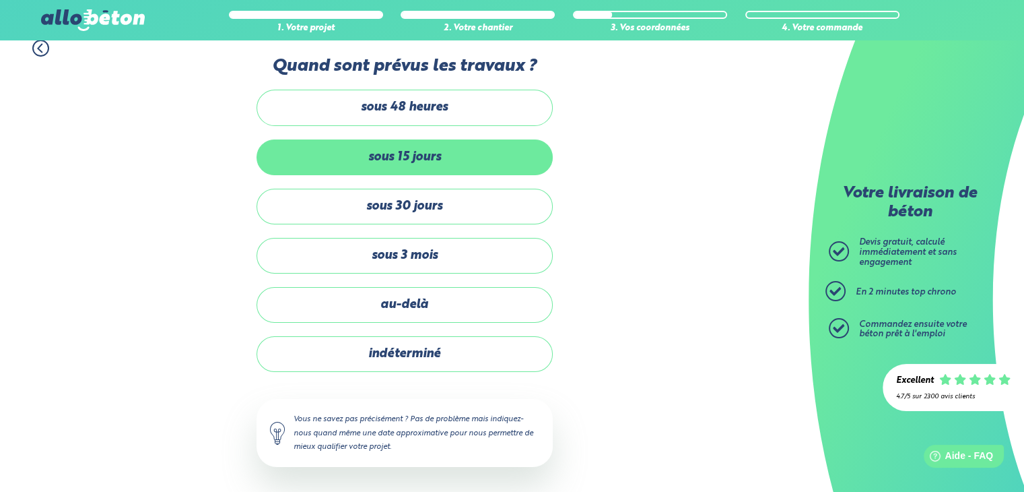
click at [428, 159] on label "sous 15 jours" at bounding box center [405, 157] width 296 height 36
click at [0, 0] on input "sous 15 jours" at bounding box center [0, 0] width 0 height 0
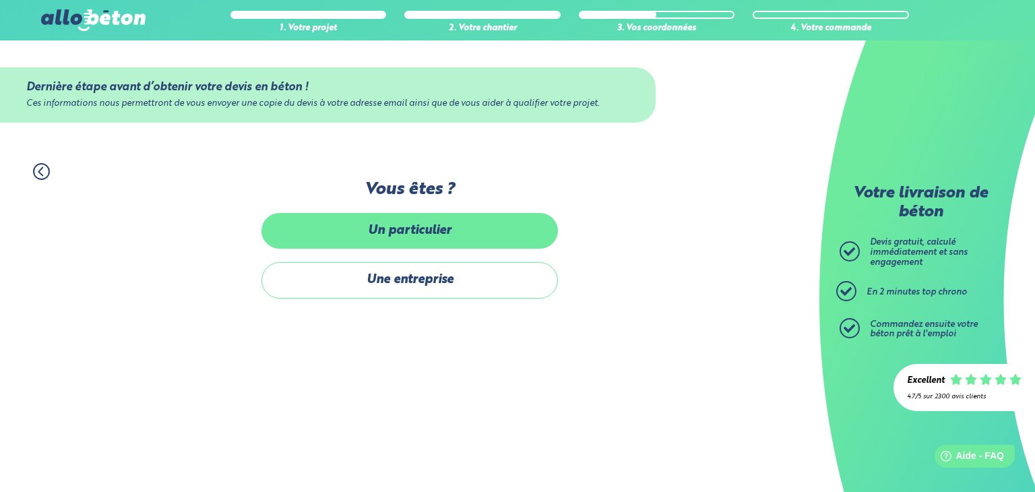
click at [414, 240] on label "Un particulier" at bounding box center [409, 231] width 296 height 36
click at [0, 0] on input "Un particulier" at bounding box center [0, 0] width 0 height 0
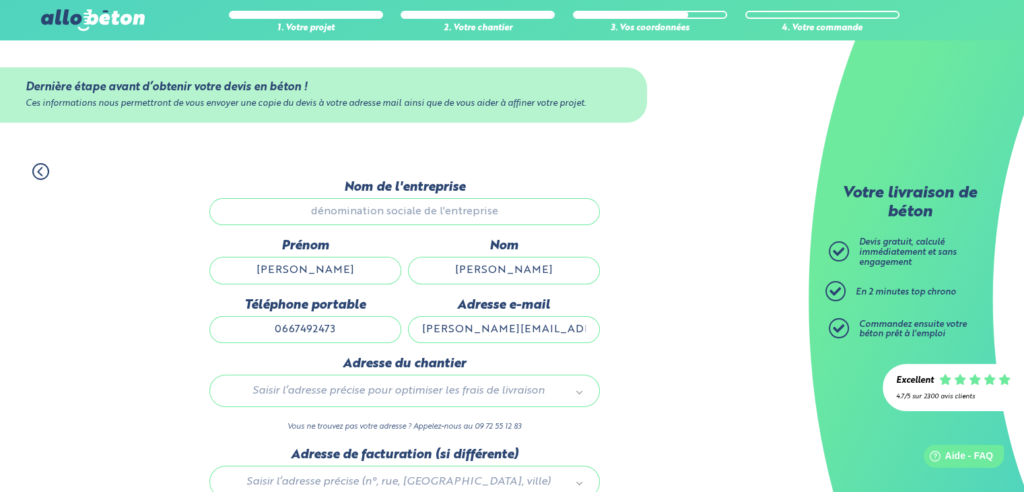
scroll to position [1, 0]
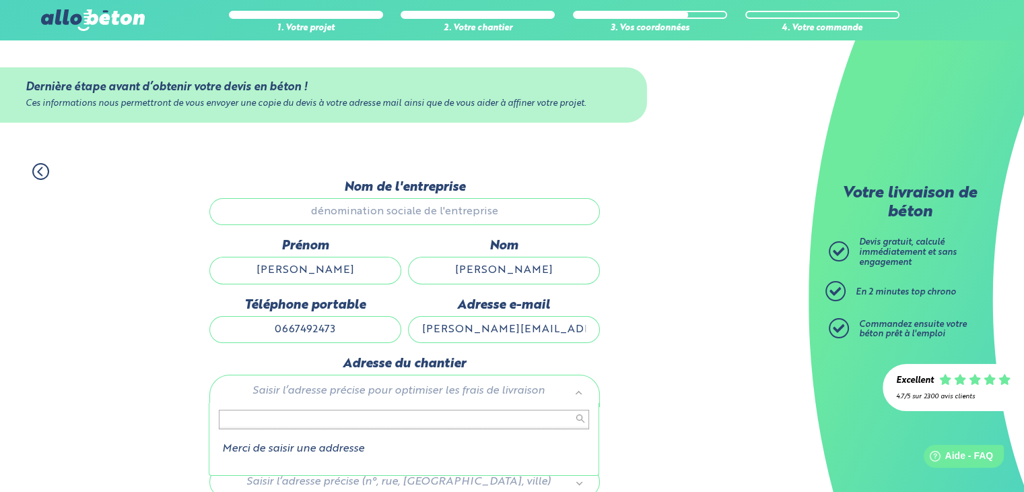
click at [379, 423] on input "text" at bounding box center [404, 419] width 370 height 19
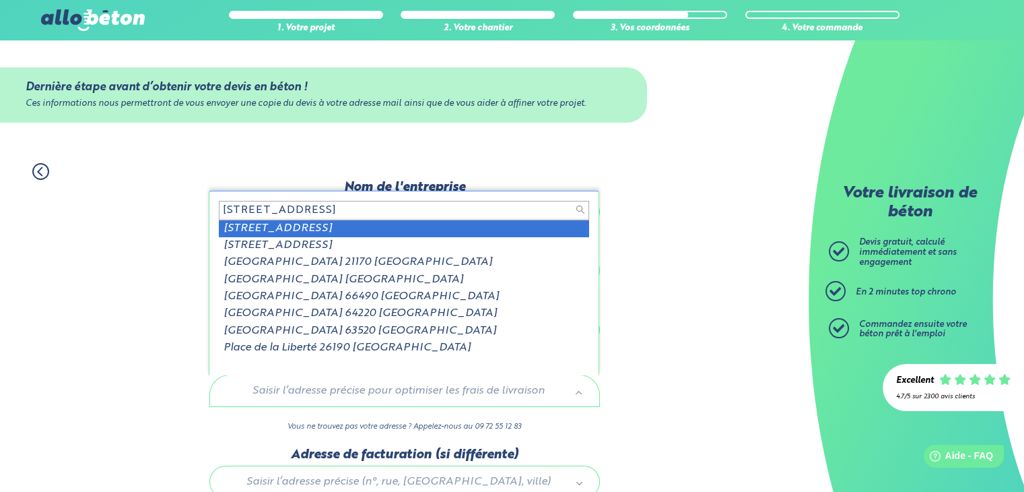
scroll to position [2, 0]
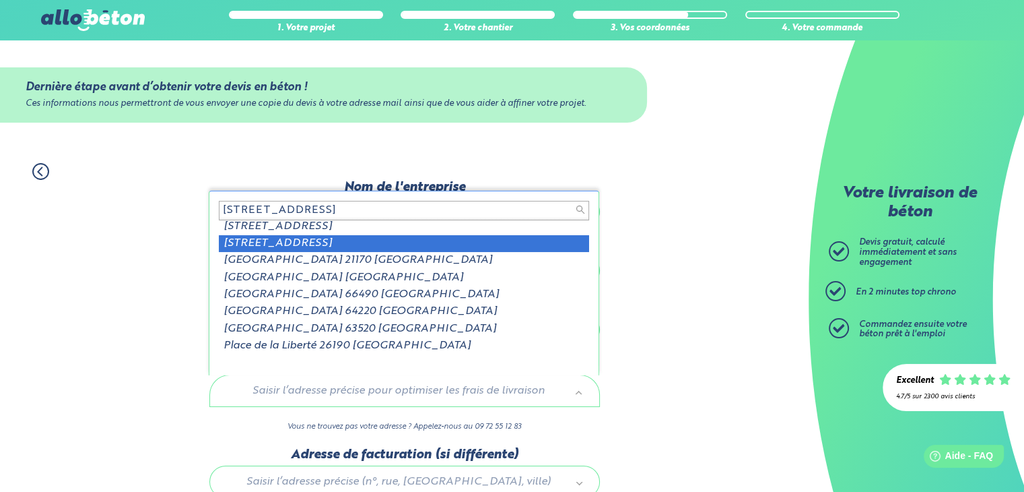
type input "22 rue de la liberté saint jean"
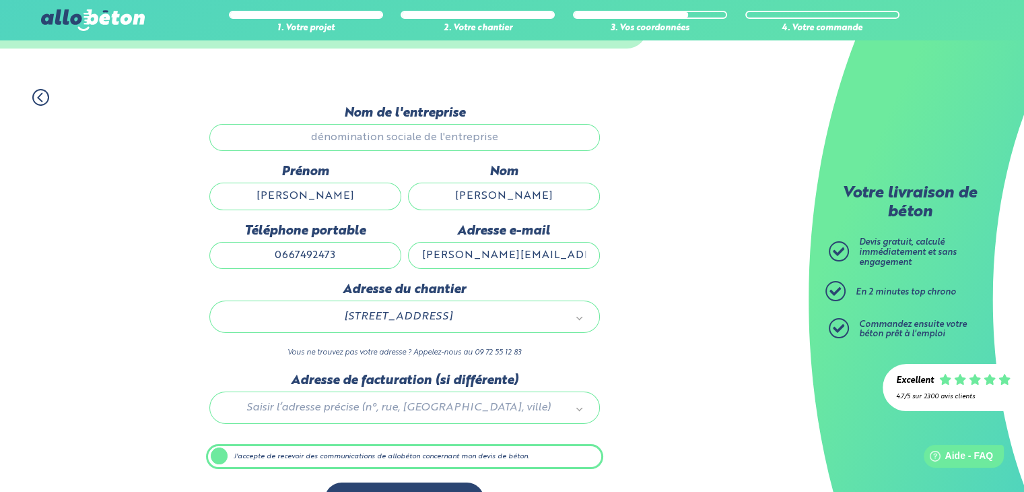
scroll to position [110, 0]
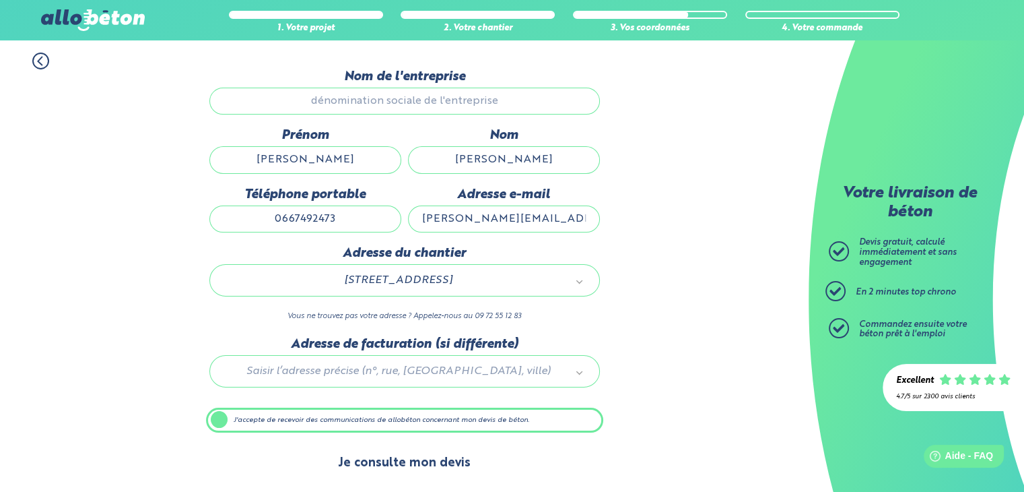
click at [440, 466] on button "Je consulte mon devis" at bounding box center [405, 463] width 160 height 34
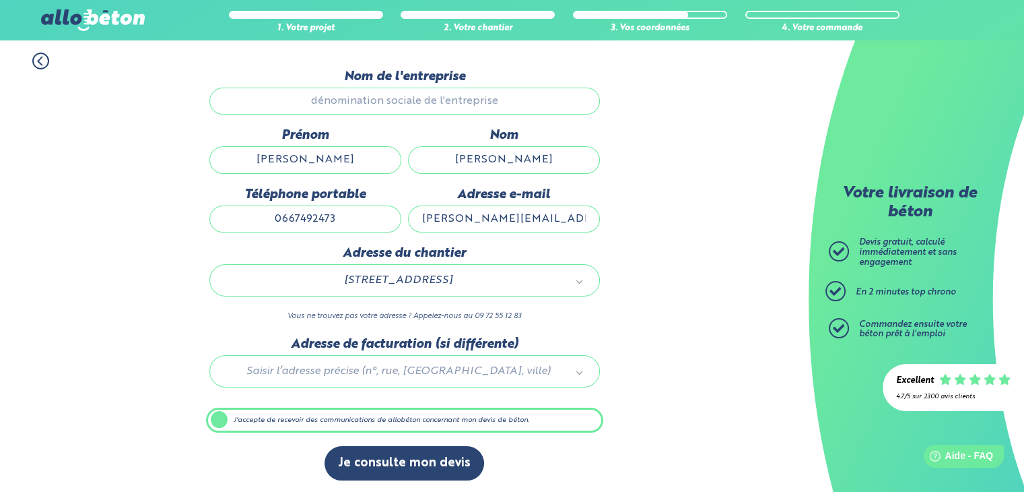
click at [573, 370] on div at bounding box center [404, 369] width 397 height 64
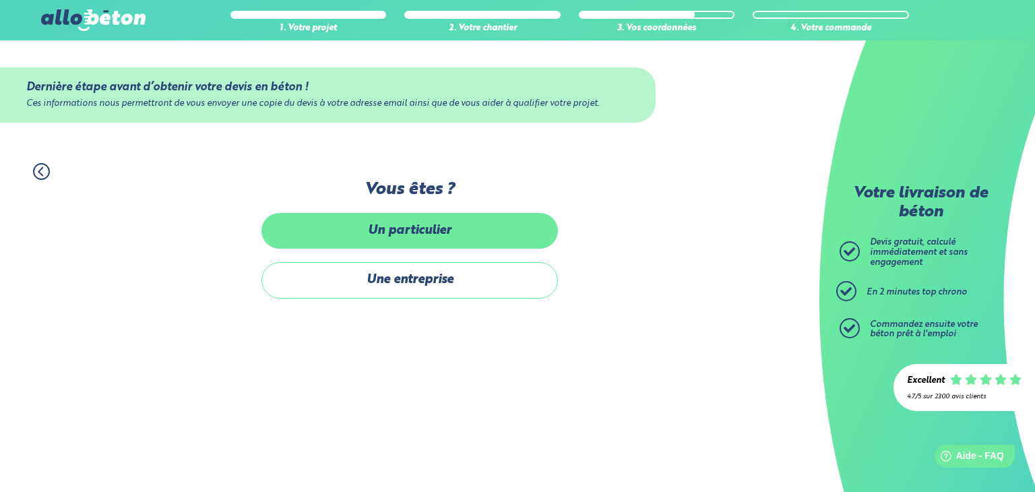
click at [412, 233] on label "Un particulier" at bounding box center [409, 231] width 296 height 36
click at [0, 0] on input "Un particulier" at bounding box center [0, 0] width 0 height 0
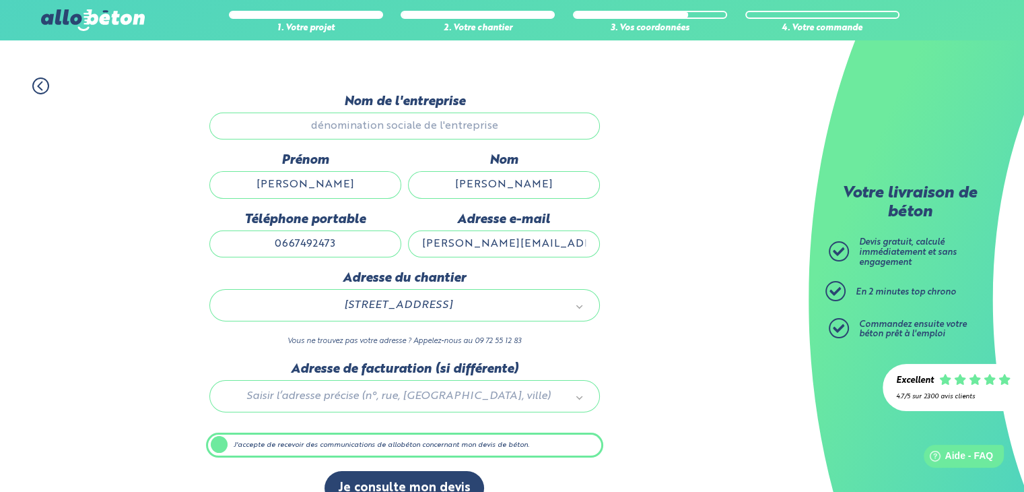
scroll to position [110, 0]
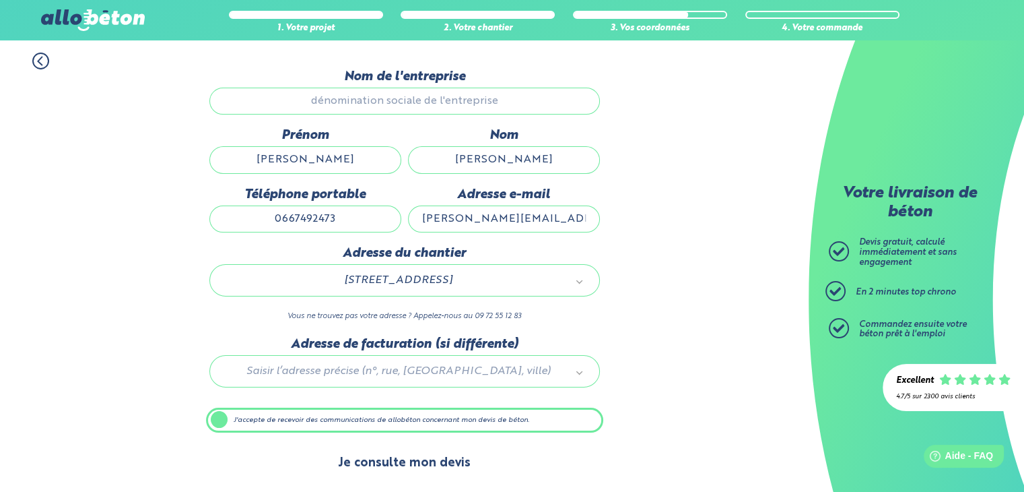
click at [428, 463] on button "Je consulte mon devis" at bounding box center [405, 463] width 160 height 34
click at [427, 456] on button "Je consulte mon devis" at bounding box center [405, 463] width 160 height 34
click at [449, 459] on button "Je consulte mon devis" at bounding box center [405, 463] width 160 height 34
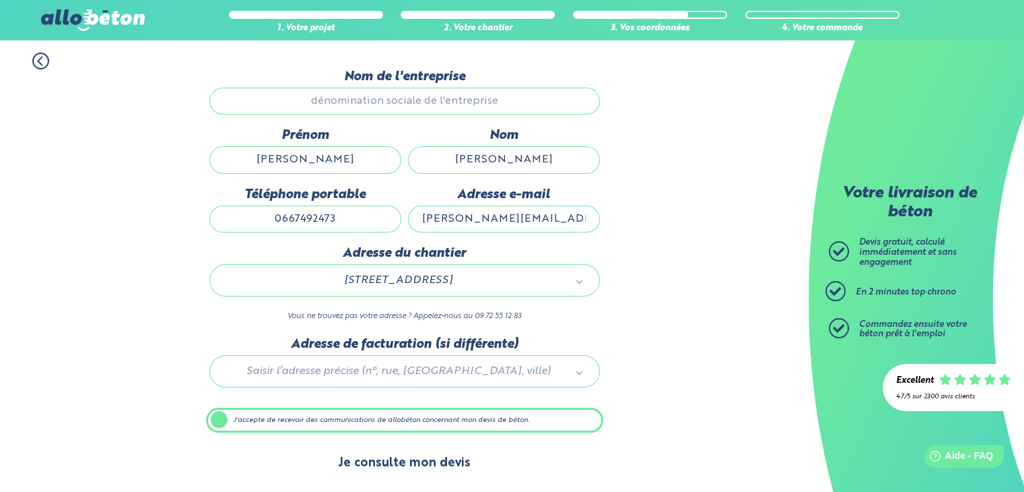
click at [430, 464] on button "Je consulte mon devis" at bounding box center [405, 463] width 160 height 34
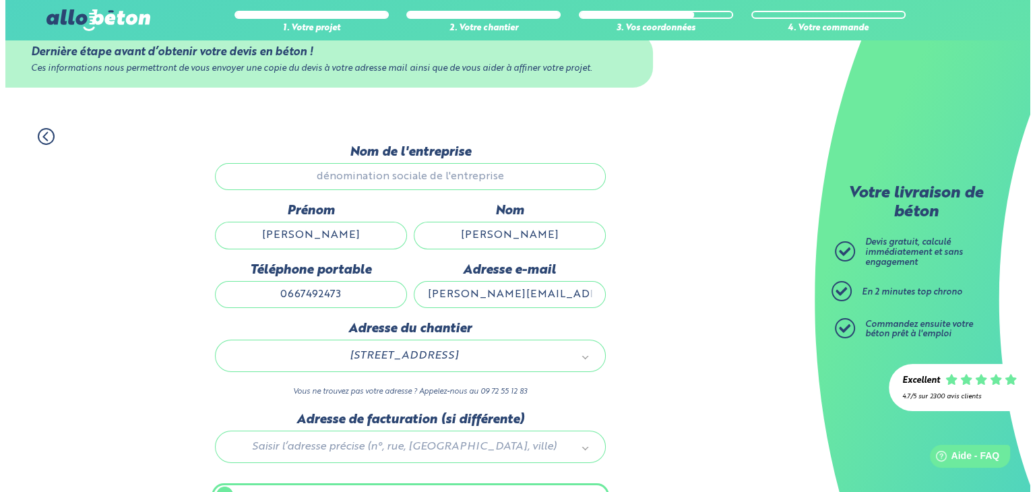
scroll to position [0, 0]
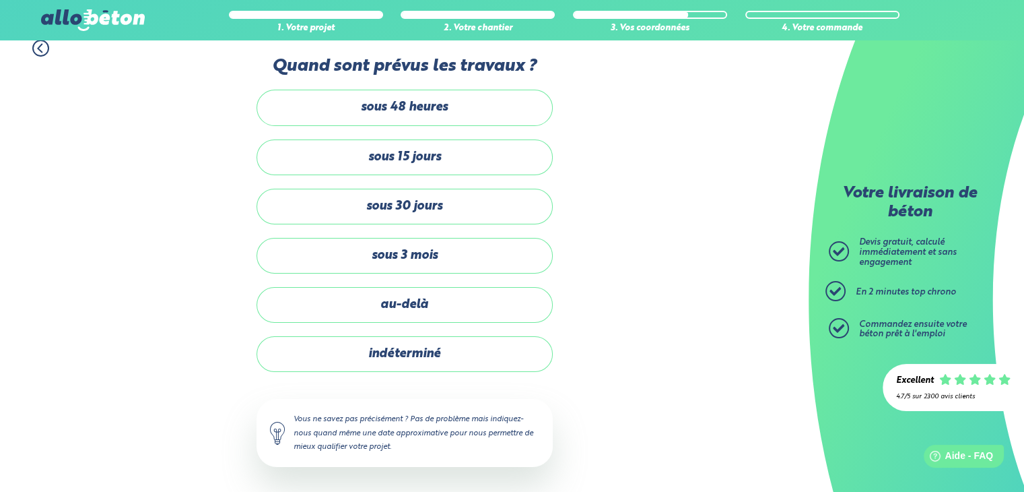
scroll to position [130, 0]
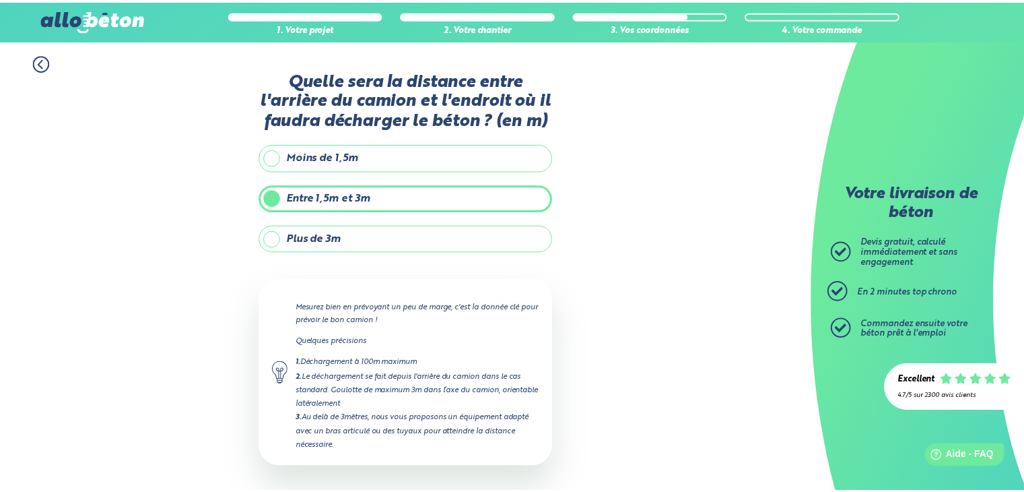
scroll to position [53, 0]
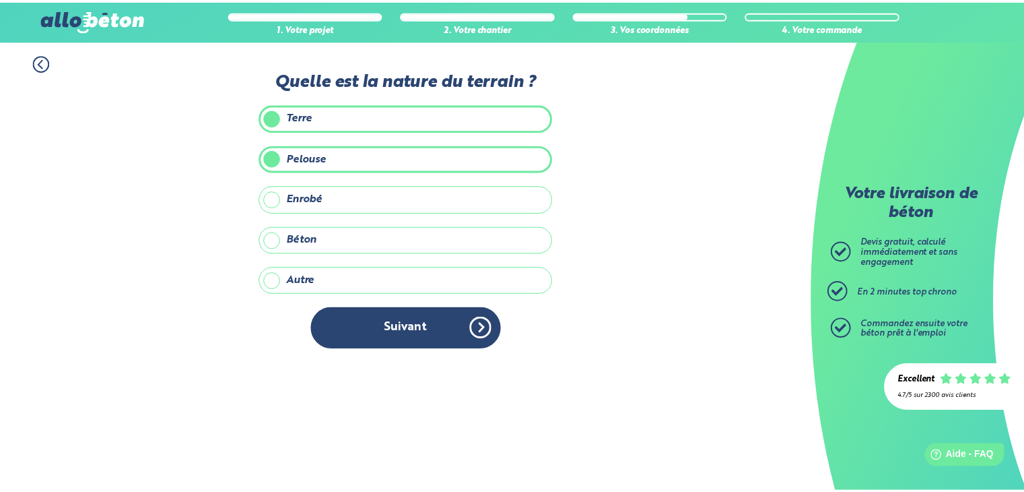
scroll to position [202, 0]
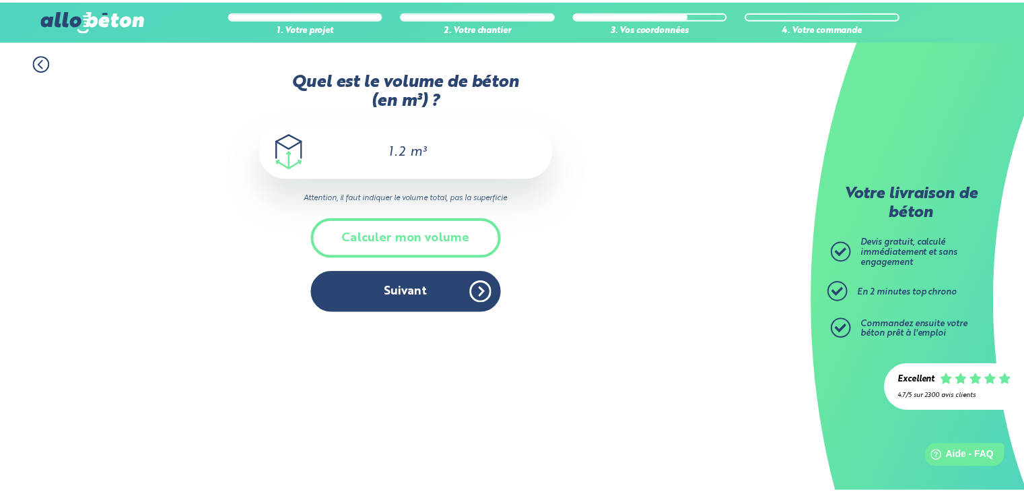
scroll to position [143, 0]
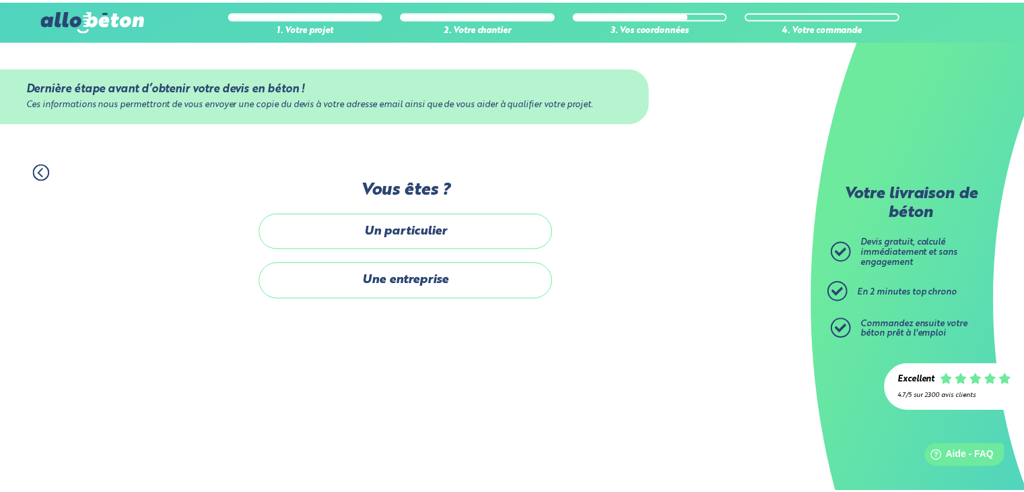
scroll to position [14, 0]
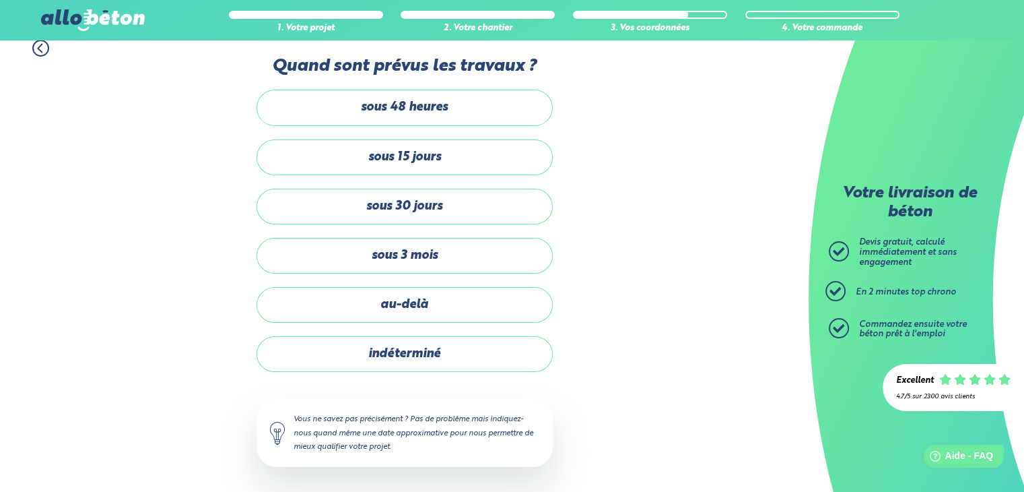
scroll to position [130, 0]
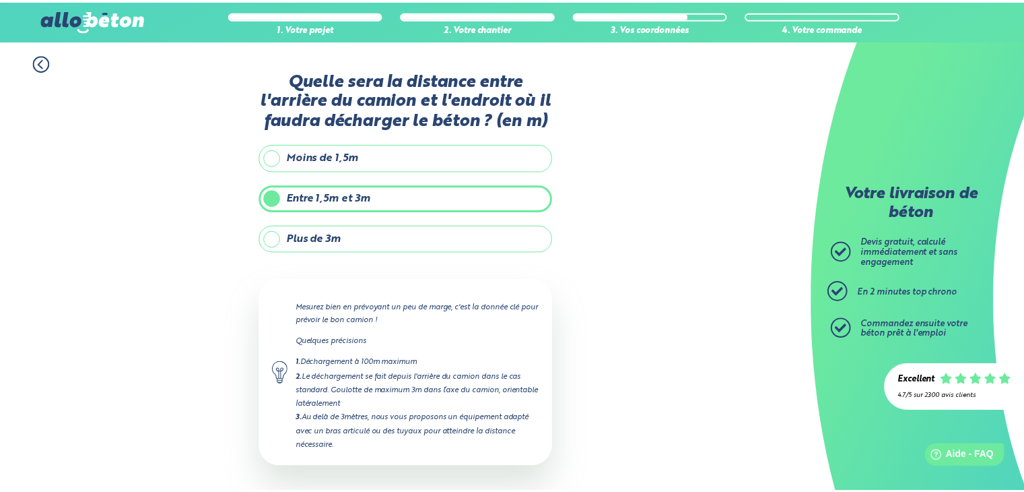
scroll to position [53, 0]
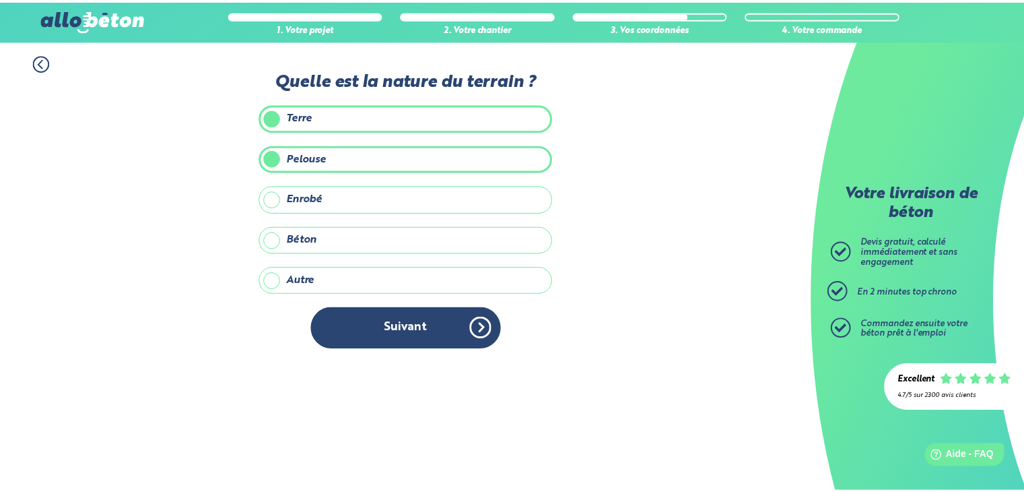
scroll to position [202, 0]
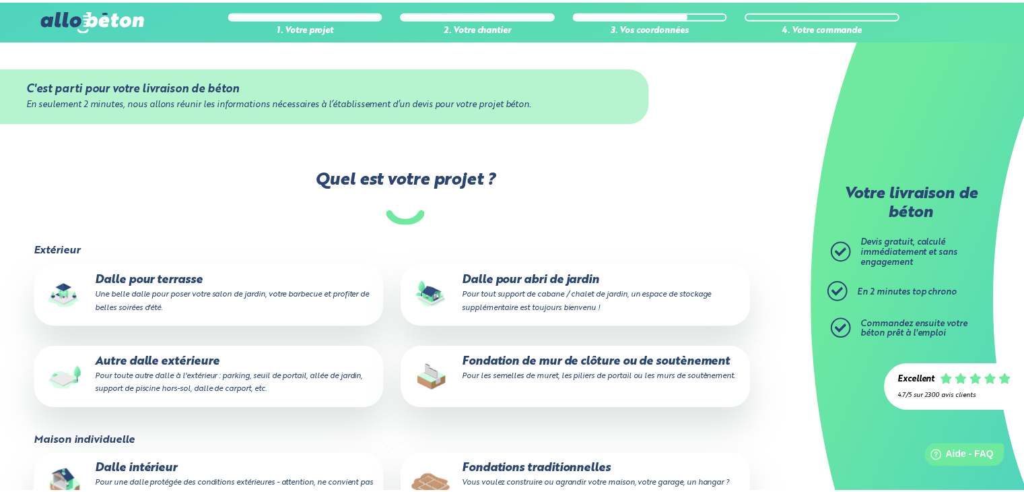
scroll to position [143, 0]
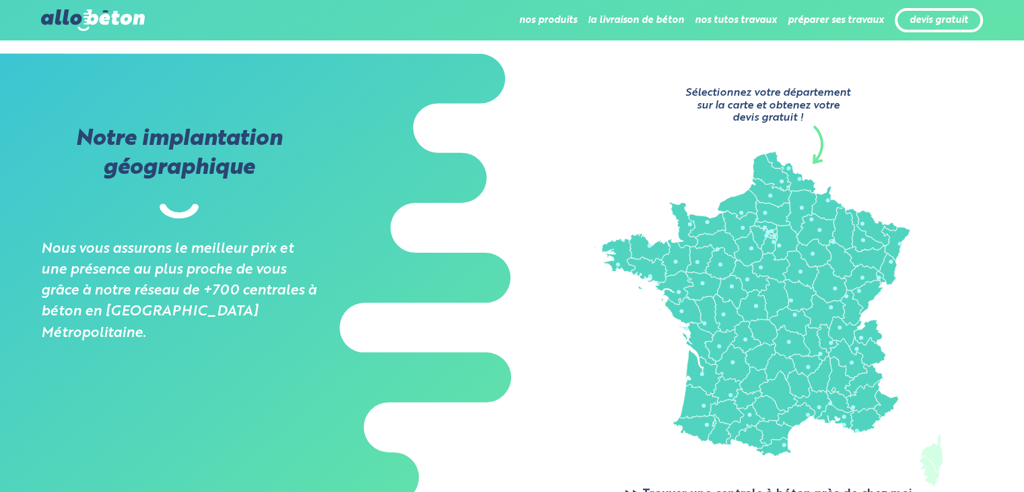
scroll to position [1212, 0]
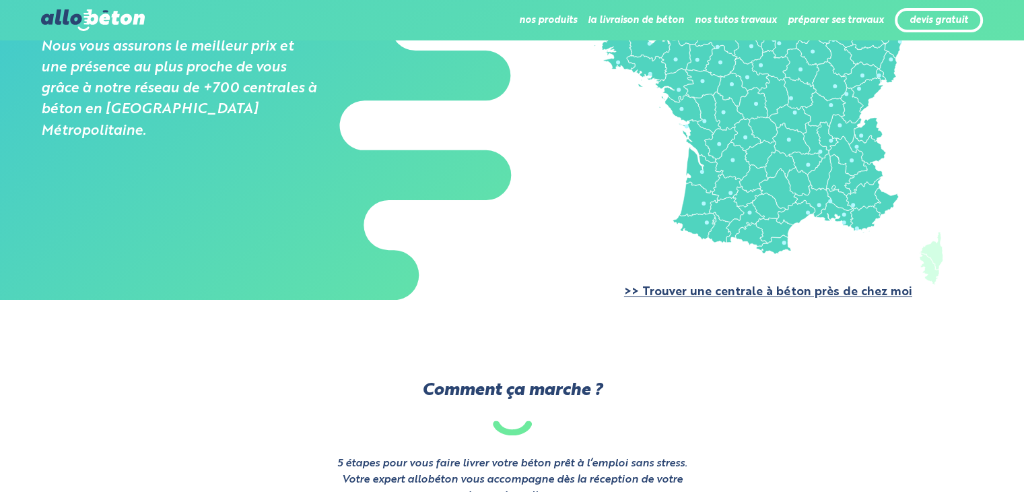
click at [756, 294] on link ">> Trouver une centrale à béton près de chez moi" at bounding box center [768, 291] width 288 height 11
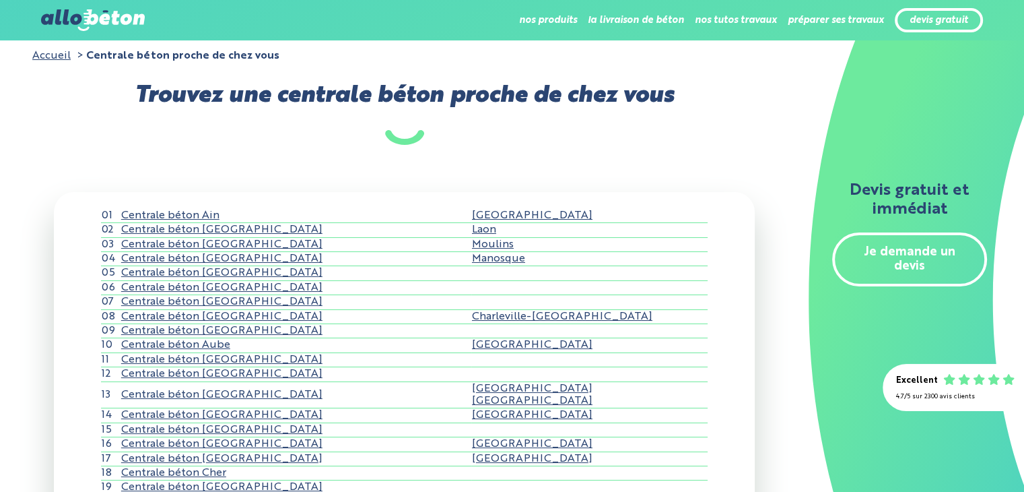
click at [166, 457] on link "Centrale béton [GEOGRAPHIC_DATA]" at bounding box center [221, 458] width 201 height 11
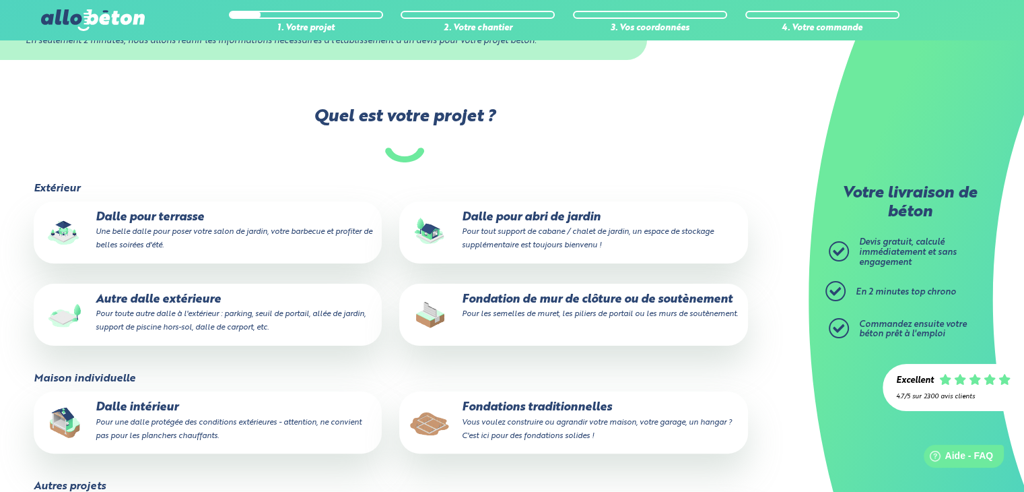
scroll to position [202, 0]
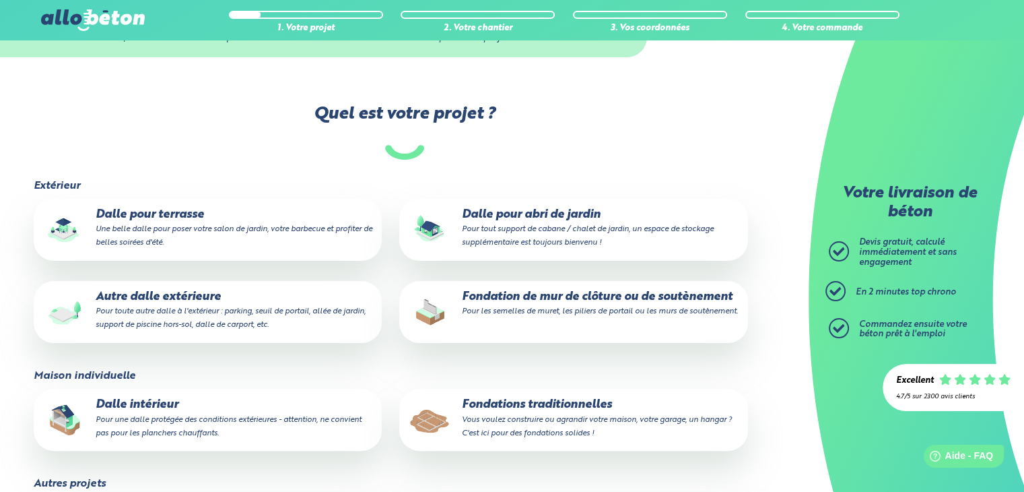
click at [530, 217] on p "Dalle pour abri de jardin Pour tout support de cabane / chalet de jardin, un es…" at bounding box center [573, 228] width 329 height 41
click at [0, 0] on input "Dalle pour abri de jardin Pour tout support de cabane / chalet de jardin, un es…" at bounding box center [0, 0] width 0 height 0
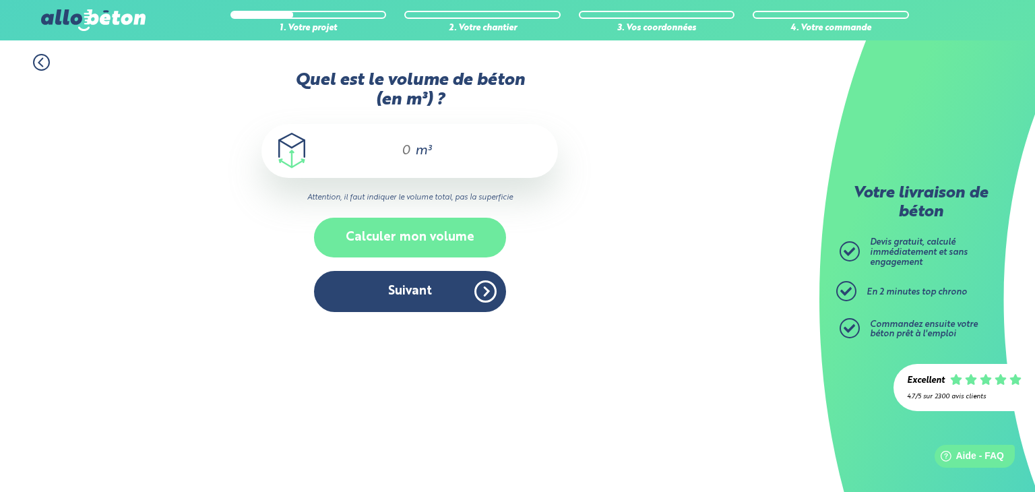
click at [438, 245] on button "Calculer mon volume" at bounding box center [410, 238] width 192 height 40
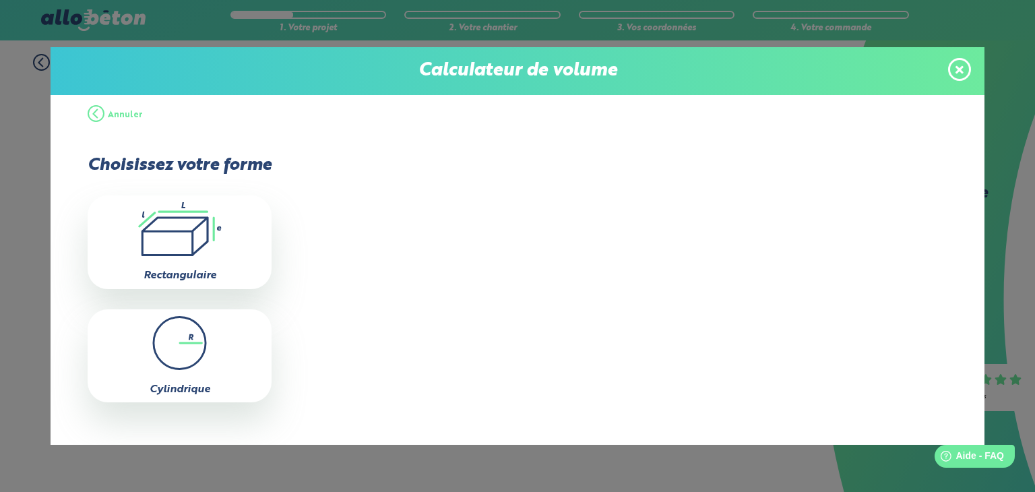
click at [200, 248] on icon ".icon-calc-rectanglea{fill:none;stroke-linecap:round;stroke-width:3px;stroke:#6…" at bounding box center [179, 229] width 170 height 54
type input "0"
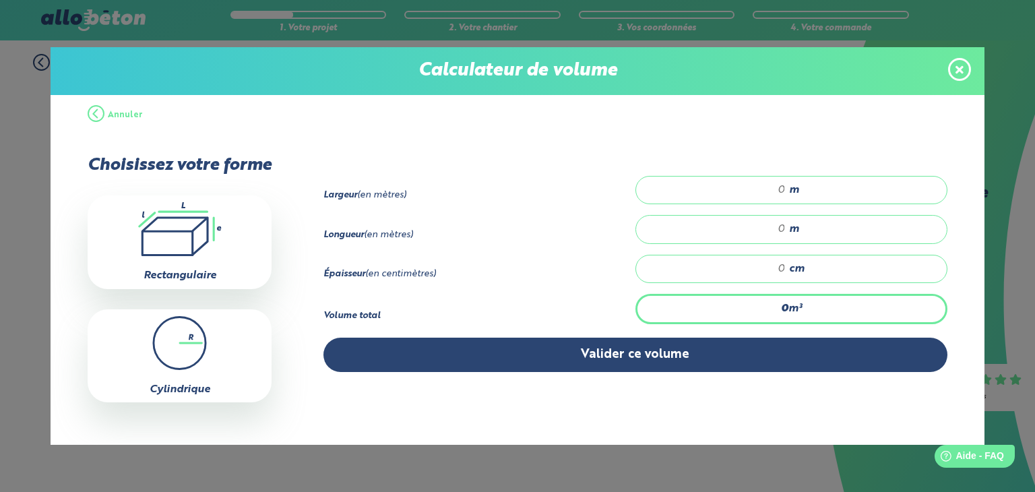
click at [796, 191] on div "m" at bounding box center [791, 190] width 312 height 28
type input "2"
type input "2.4"
click at [760, 230] on input "number" at bounding box center [717, 228] width 136 height 13
type input "5"
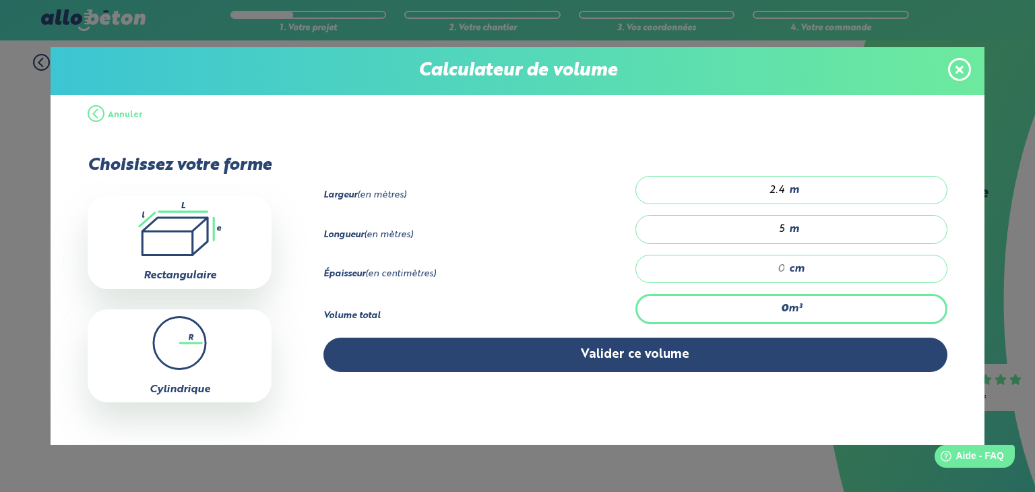
click at [779, 271] on div "cm" at bounding box center [791, 269] width 312 height 28
type input "0.12"
type input "1"
type input "1.2"
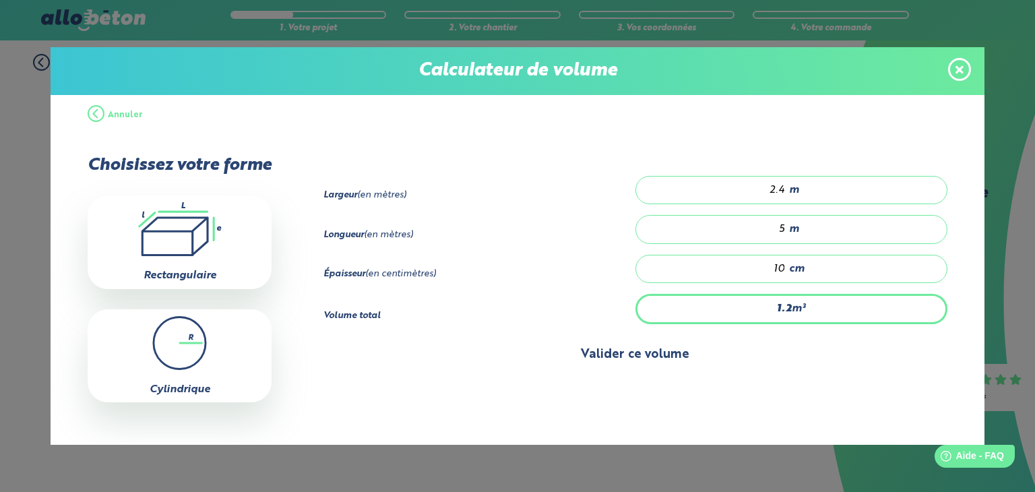
type input "10"
click at [605, 357] on button "Valider ce volume" at bounding box center [635, 354] width 624 height 34
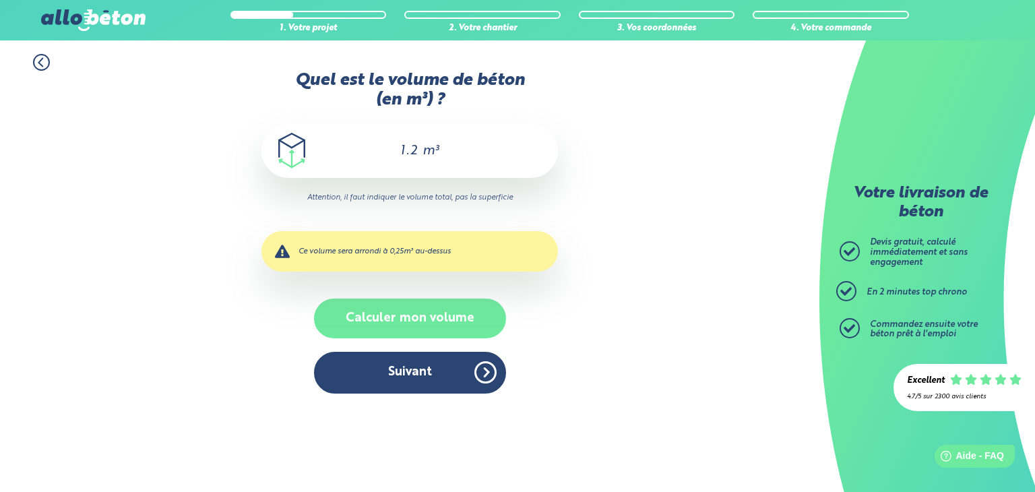
click at [443, 321] on button "Calculer mon volume" at bounding box center [410, 318] width 192 height 40
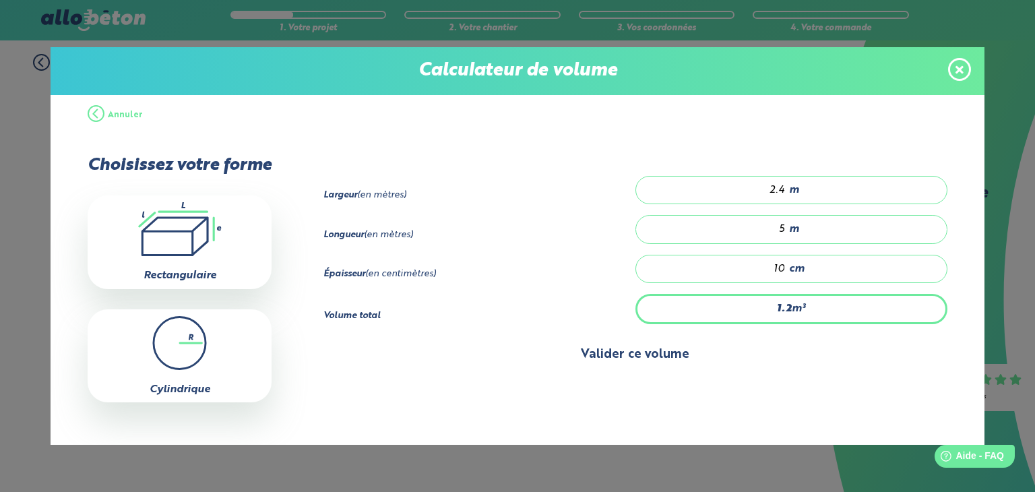
click at [670, 357] on button "Valider ce volume" at bounding box center [635, 354] width 624 height 34
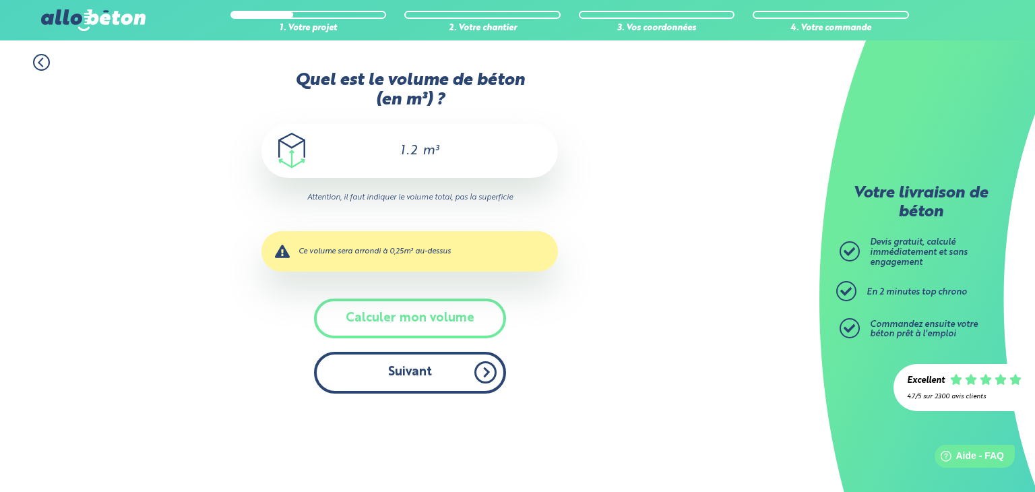
click at [445, 377] on button "Suivant" at bounding box center [410, 372] width 192 height 41
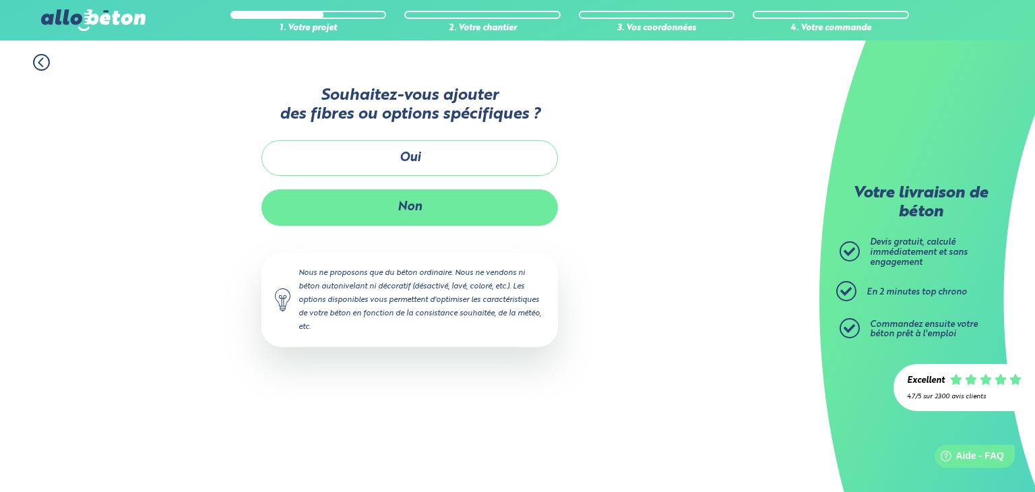
click at [412, 204] on button "Non" at bounding box center [409, 207] width 296 height 36
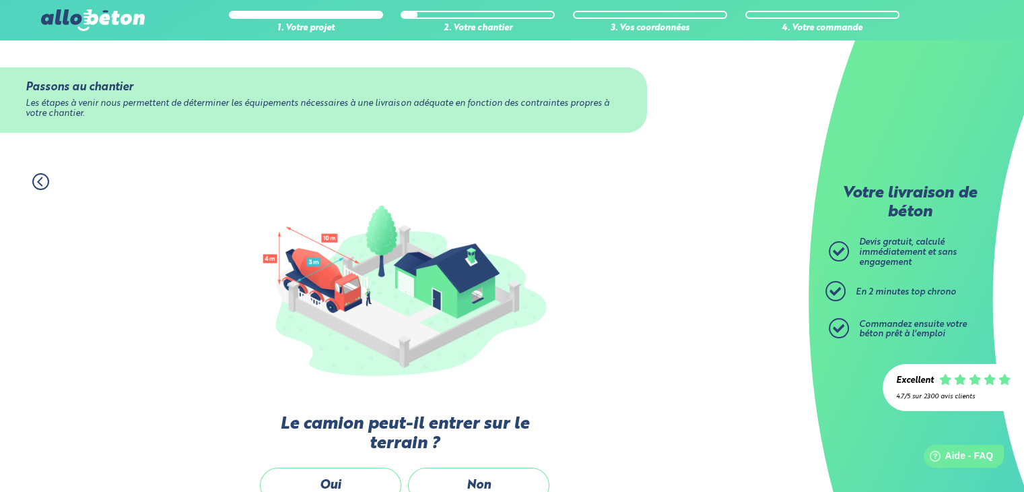
scroll to position [202, 0]
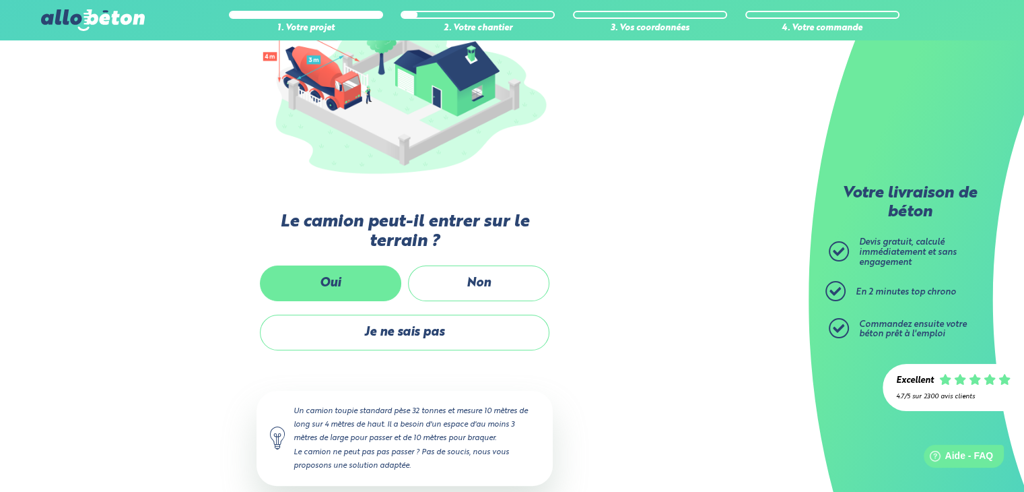
click at [332, 281] on label "Oui" at bounding box center [330, 283] width 141 height 36
click at [0, 0] on input "Oui" at bounding box center [0, 0] width 0 height 0
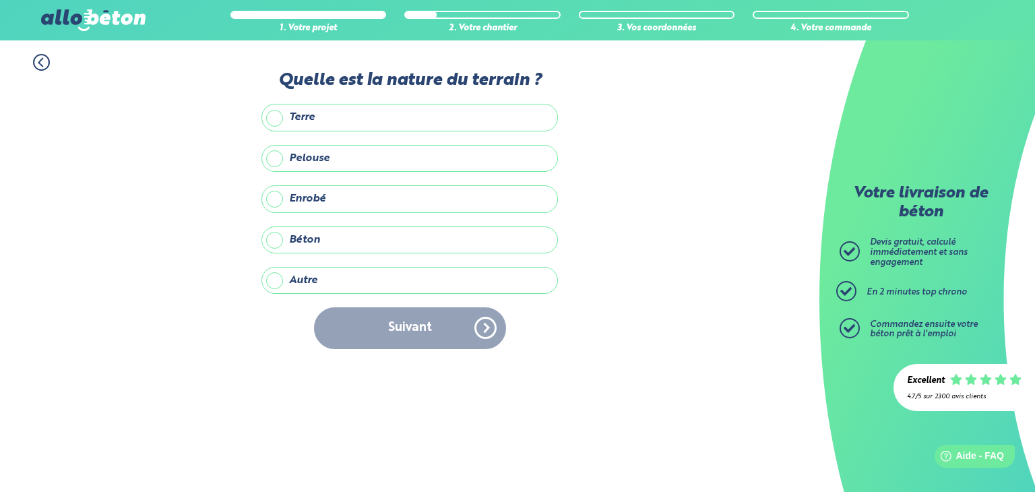
click at [277, 118] on label "Terre" at bounding box center [409, 117] width 296 height 27
click at [0, 0] on input "Terre" at bounding box center [0, 0] width 0 height 0
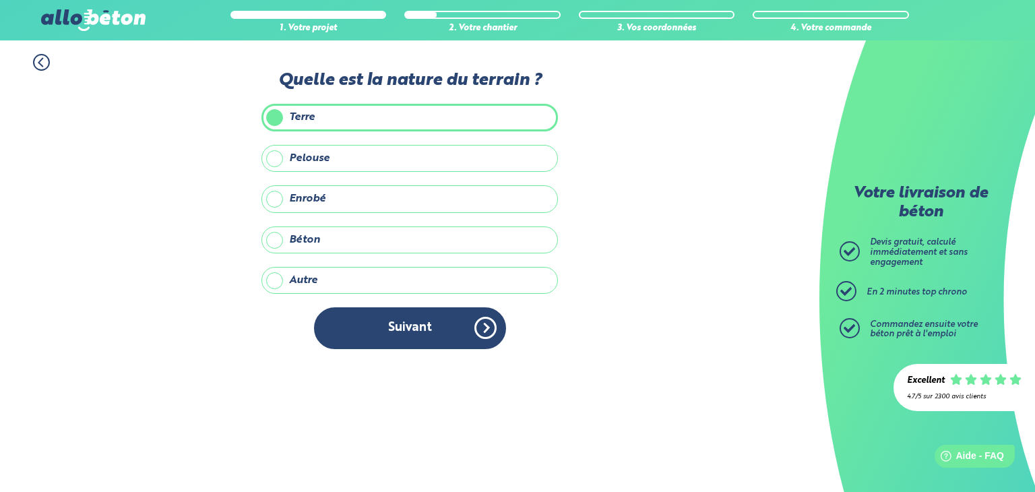
click at [273, 160] on label "Pelouse" at bounding box center [409, 158] width 296 height 27
click at [0, 0] on input "Pelouse" at bounding box center [0, 0] width 0 height 0
click at [426, 333] on button "Suivant" at bounding box center [410, 327] width 192 height 41
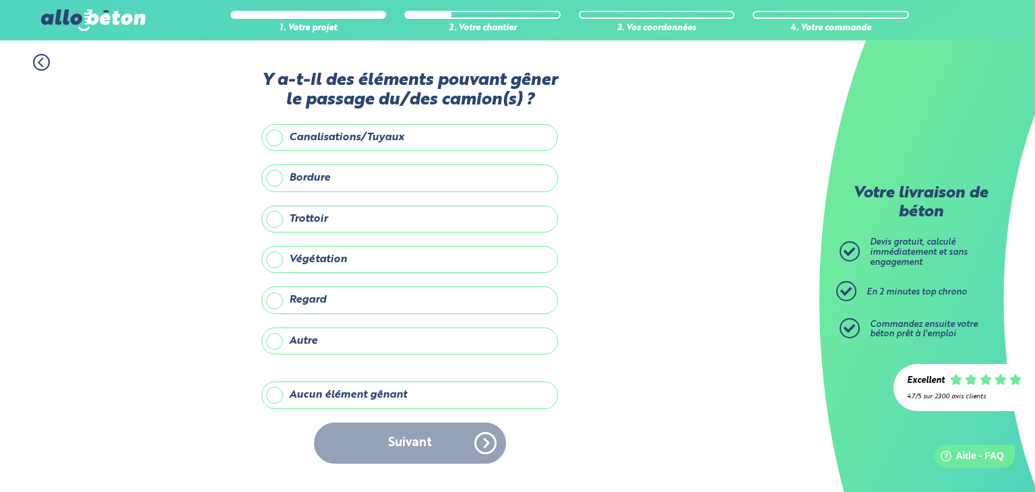
click at [352, 394] on label "Aucun élément gênant" at bounding box center [409, 394] width 296 height 27
click at [0, 0] on input "Aucun élément gênant" at bounding box center [0, 0] width 0 height 0
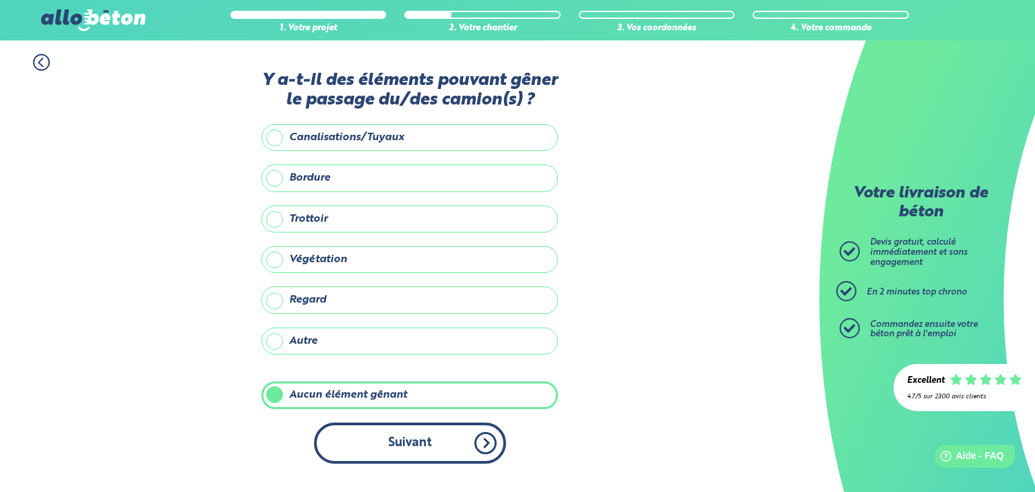
click at [405, 443] on button "Suivant" at bounding box center [410, 442] width 192 height 41
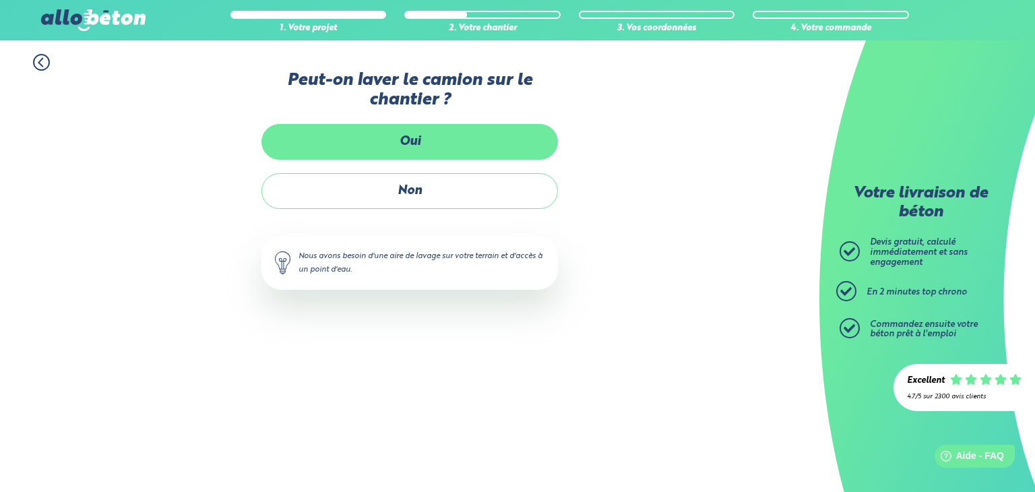
click at [438, 148] on label "Oui" at bounding box center [409, 142] width 296 height 36
click at [0, 0] on input "Oui" at bounding box center [0, 0] width 0 height 0
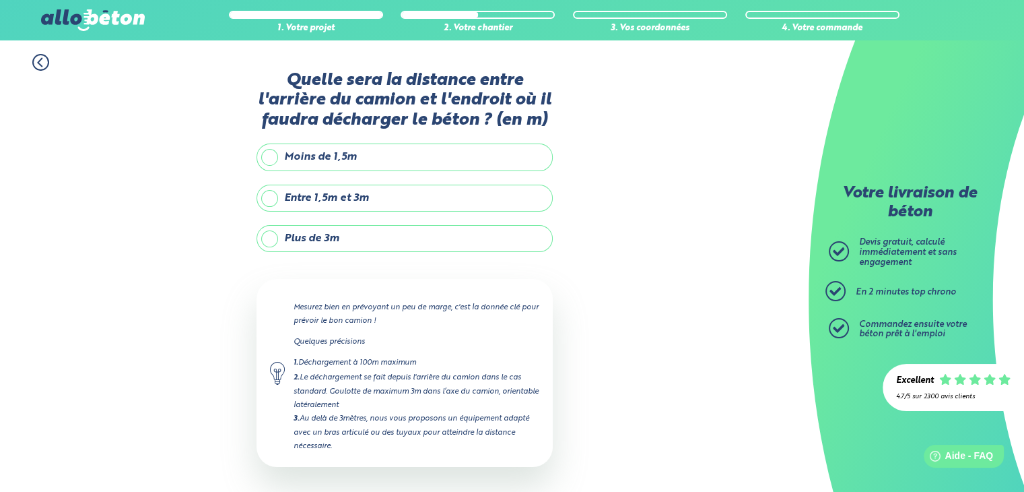
click at [392, 199] on label "Entre 1,5m et 3m" at bounding box center [405, 198] width 296 height 27
click at [0, 0] on input "Entre 1,5m et 3m" at bounding box center [0, 0] width 0 height 0
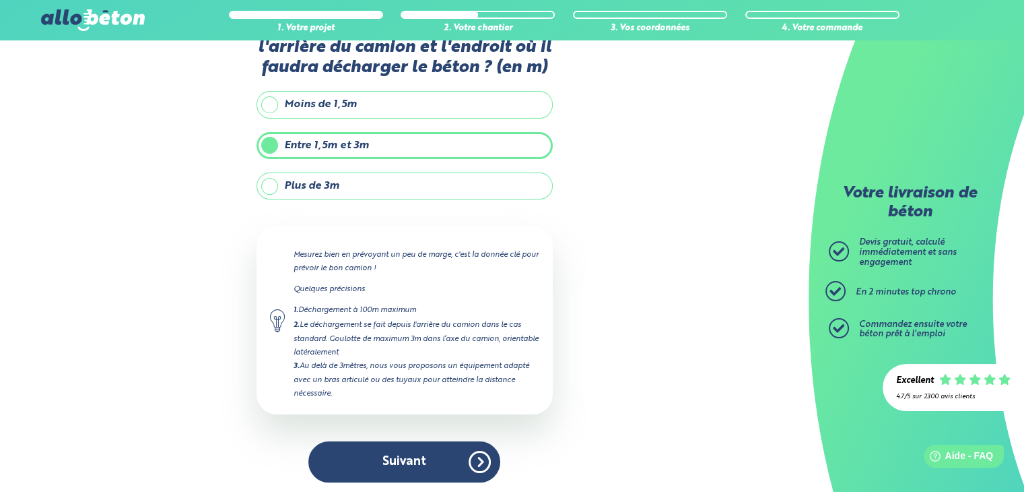
scroll to position [53, 0]
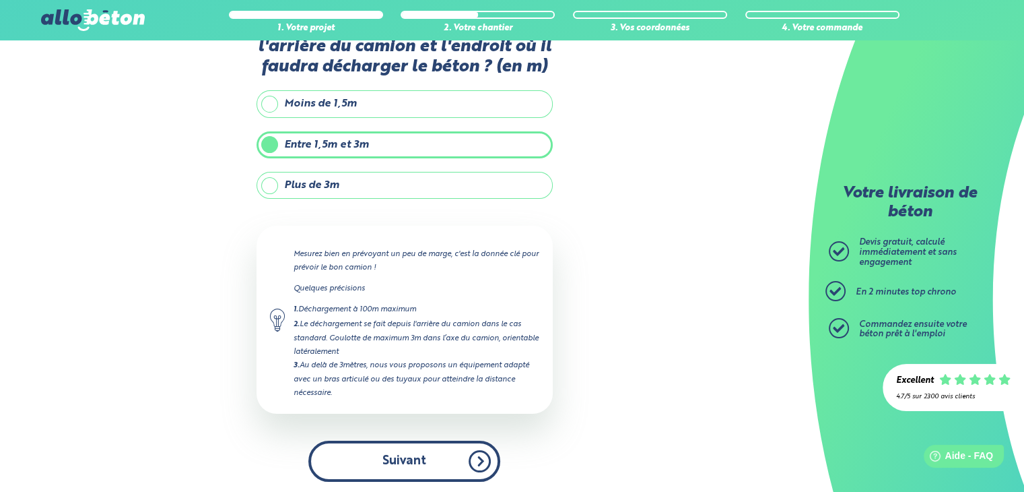
click at [412, 459] on button "Suivant" at bounding box center [404, 460] width 192 height 41
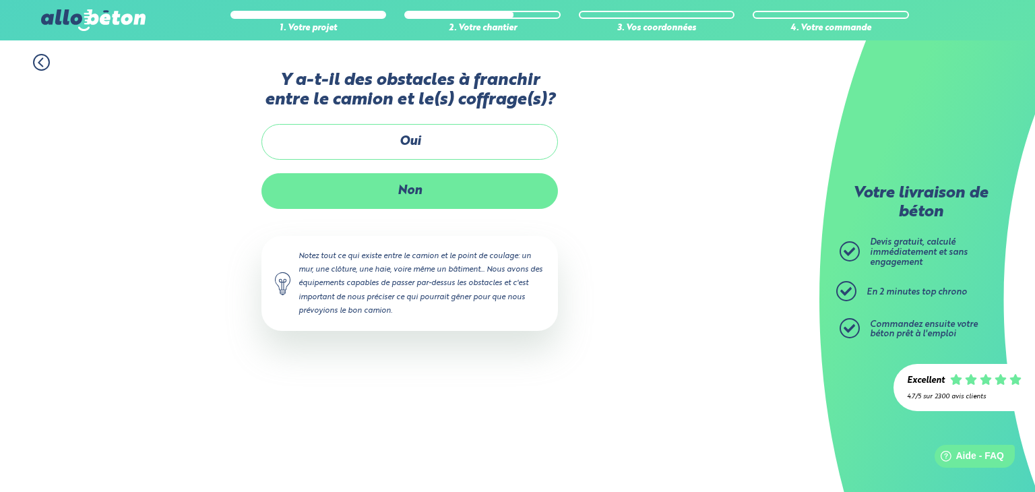
click at [414, 192] on label "Non" at bounding box center [409, 191] width 296 height 36
click at [0, 0] on input "Non" at bounding box center [0, 0] width 0 height 0
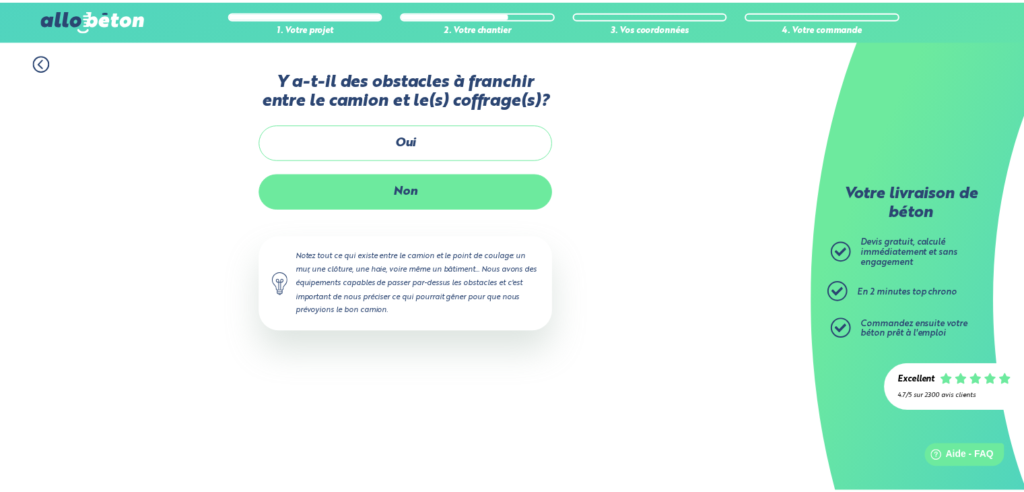
scroll to position [131, 0]
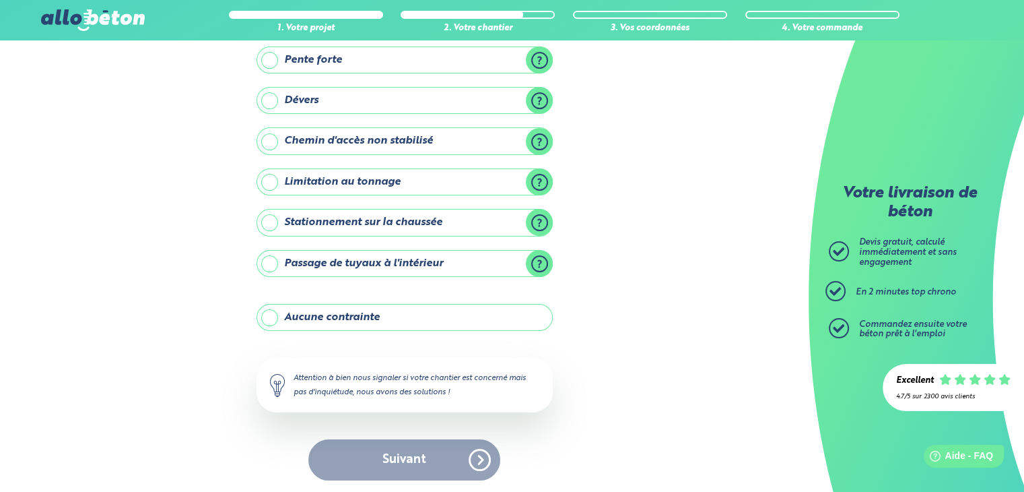
click at [270, 312] on label "Aucune contrainte" at bounding box center [405, 317] width 296 height 27
click at [0, 0] on input "Aucune contrainte" at bounding box center [0, 0] width 0 height 0
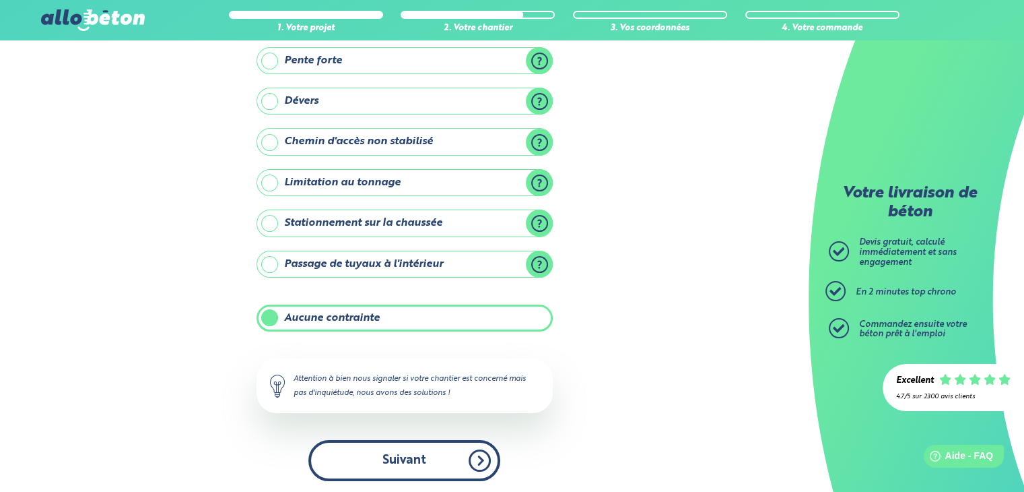
click at [410, 464] on button "Suivant" at bounding box center [404, 460] width 192 height 41
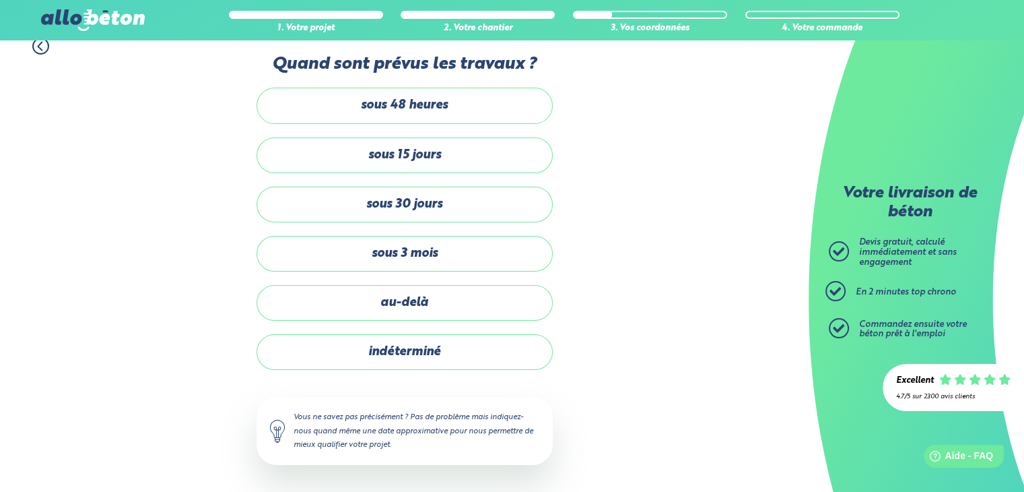
scroll to position [14, 0]
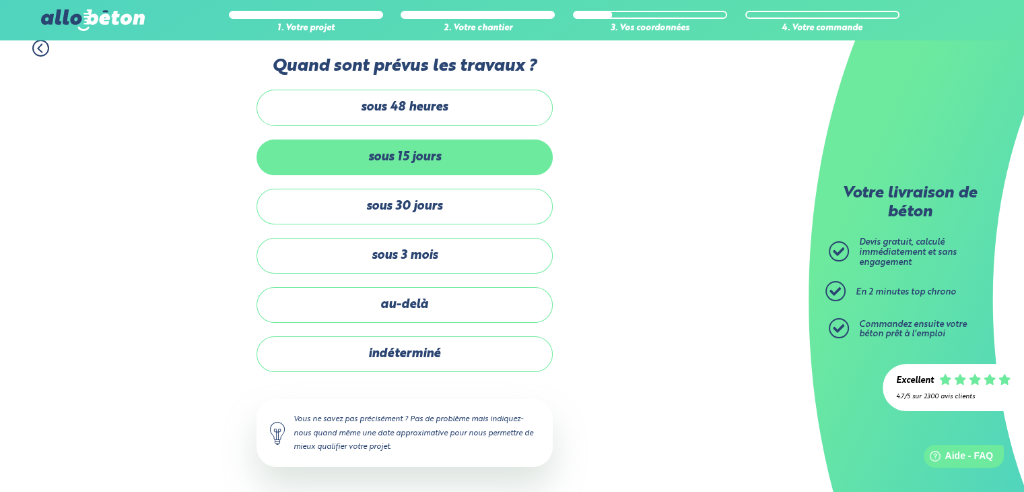
click at [413, 156] on label "sous 15 jours" at bounding box center [405, 157] width 296 height 36
click at [0, 0] on input "sous 15 jours" at bounding box center [0, 0] width 0 height 0
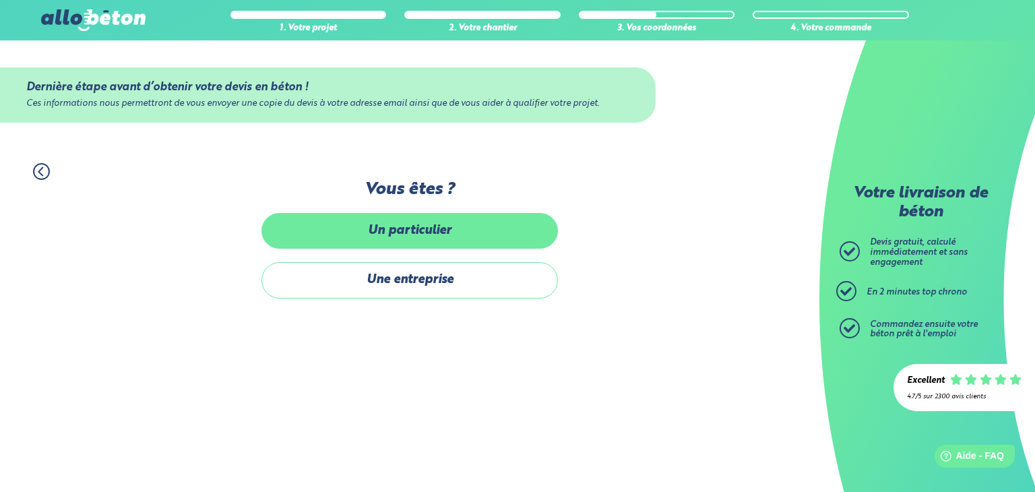
click at [418, 237] on label "Un particulier" at bounding box center [409, 231] width 296 height 36
click at [0, 0] on input "Un particulier" at bounding box center [0, 0] width 0 height 0
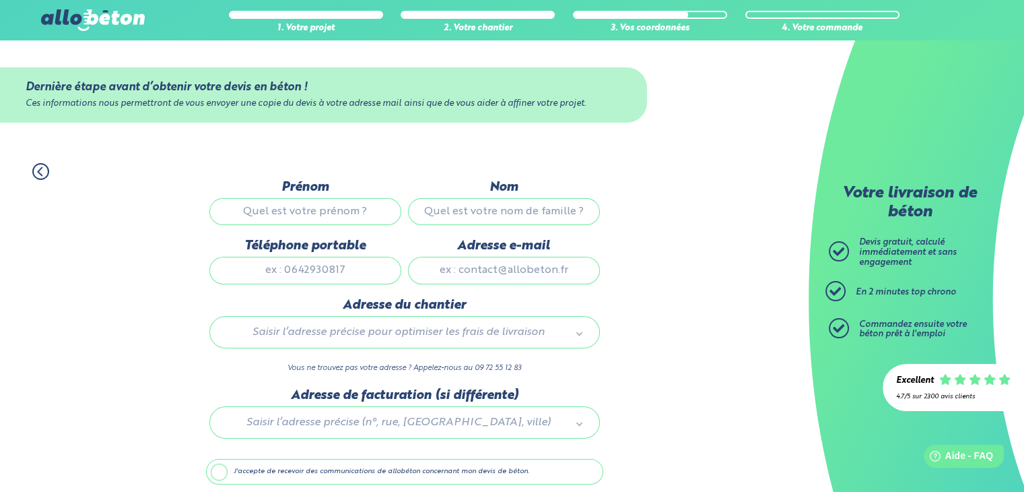
click at [344, 214] on input "Prénom" at bounding box center [305, 211] width 192 height 27
type input "[PERSON_NAME]"
click at [317, 271] on input "Téléphone portable" at bounding box center [305, 270] width 192 height 27
type input "0667492473"
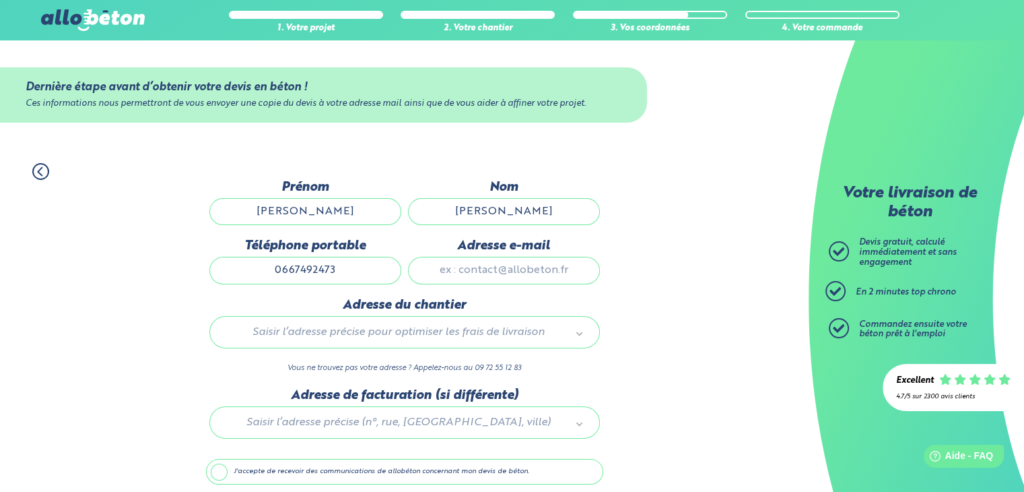
click at [519, 272] on input "Adresse e-mail" at bounding box center [504, 270] width 192 height 27
type input "[PERSON_NAME][EMAIL_ADDRESS][DOMAIN_NAME]"
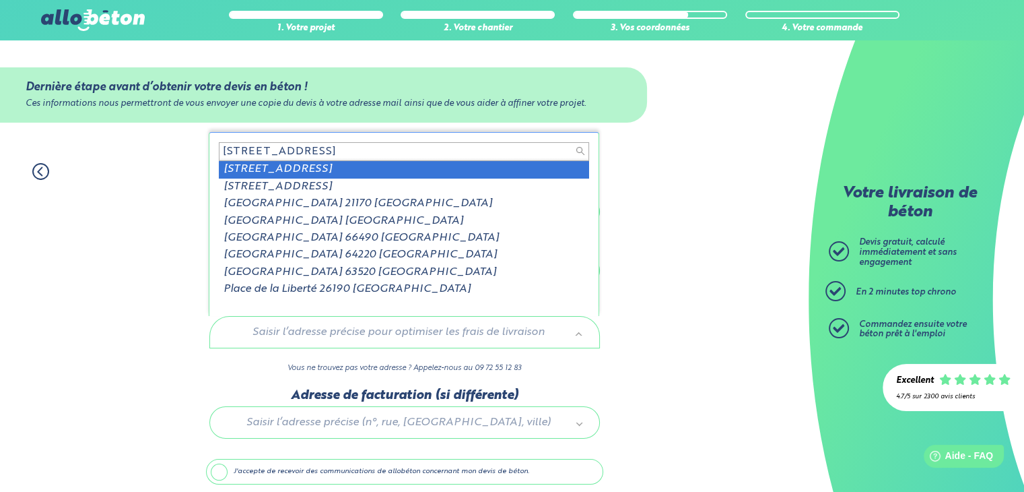
scroll to position [2, 0]
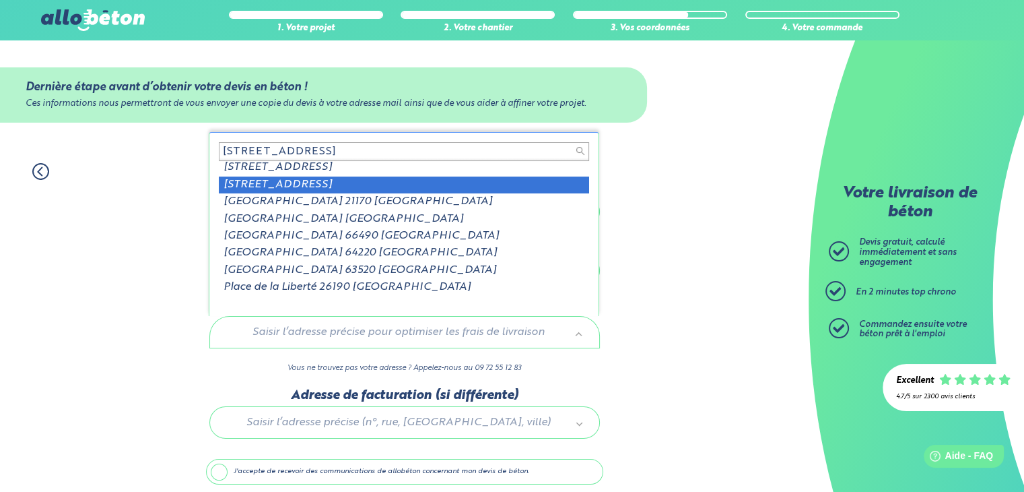
type input "[STREET_ADDRESS]"
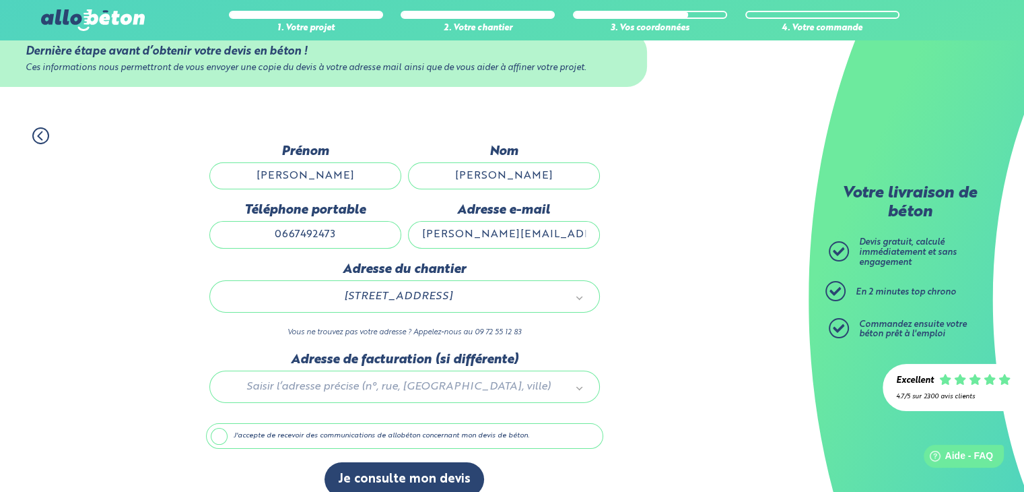
scroll to position [53, 0]
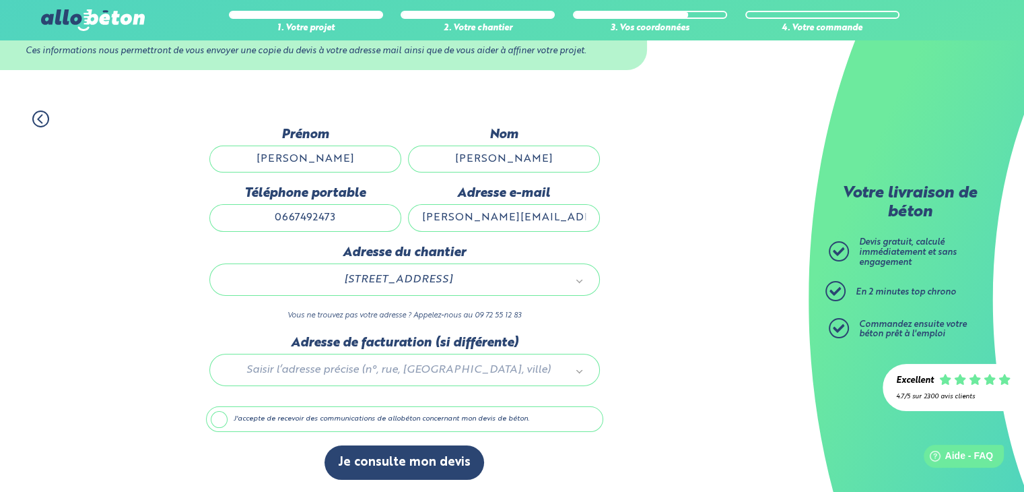
click at [218, 411] on label "J'accepte de recevoir des communications de allobéton concernant mon devis de b…" at bounding box center [404, 419] width 397 height 26
click at [0, 0] on input "J'accepte de recevoir des communications de allobéton concernant mon devis de b…" at bounding box center [0, 0] width 0 height 0
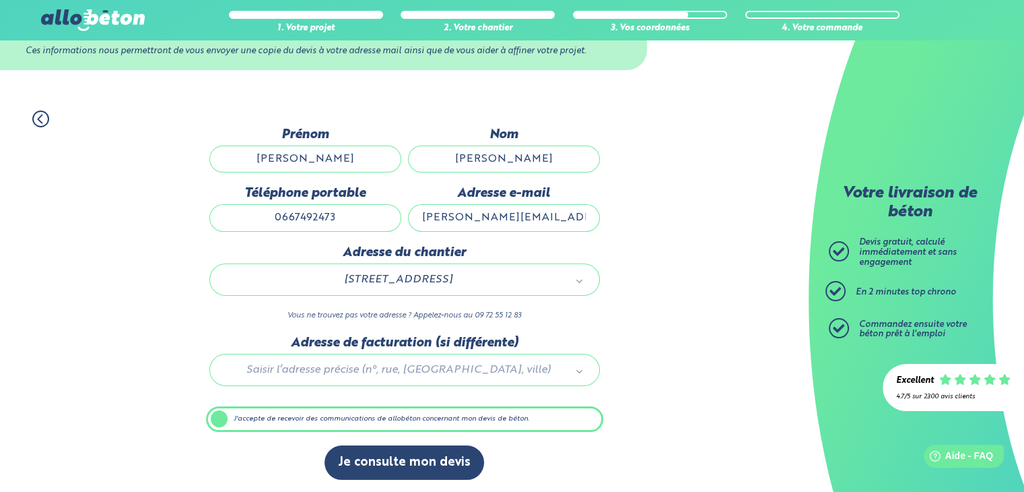
scroll to position [52, 0]
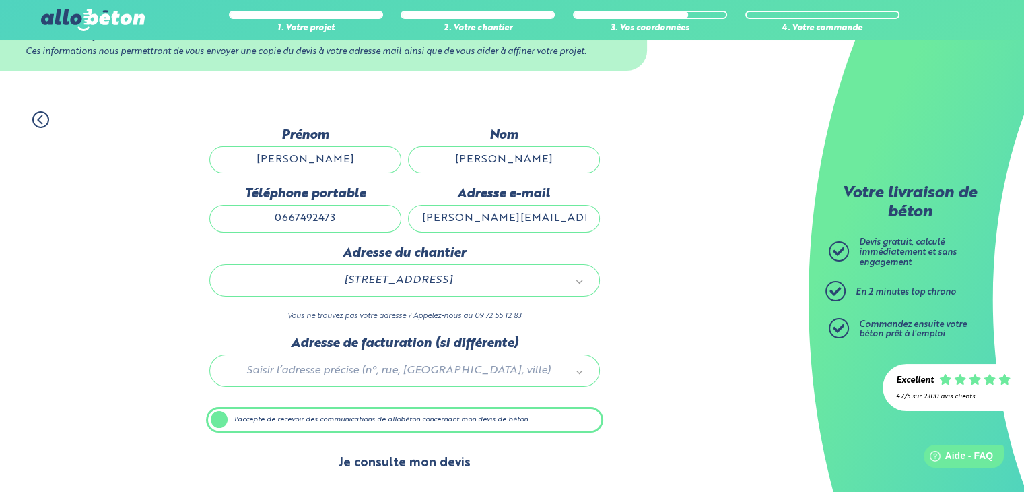
click at [385, 465] on button "Je consulte mon devis" at bounding box center [405, 463] width 160 height 34
